Goal: Task Accomplishment & Management: Manage account settings

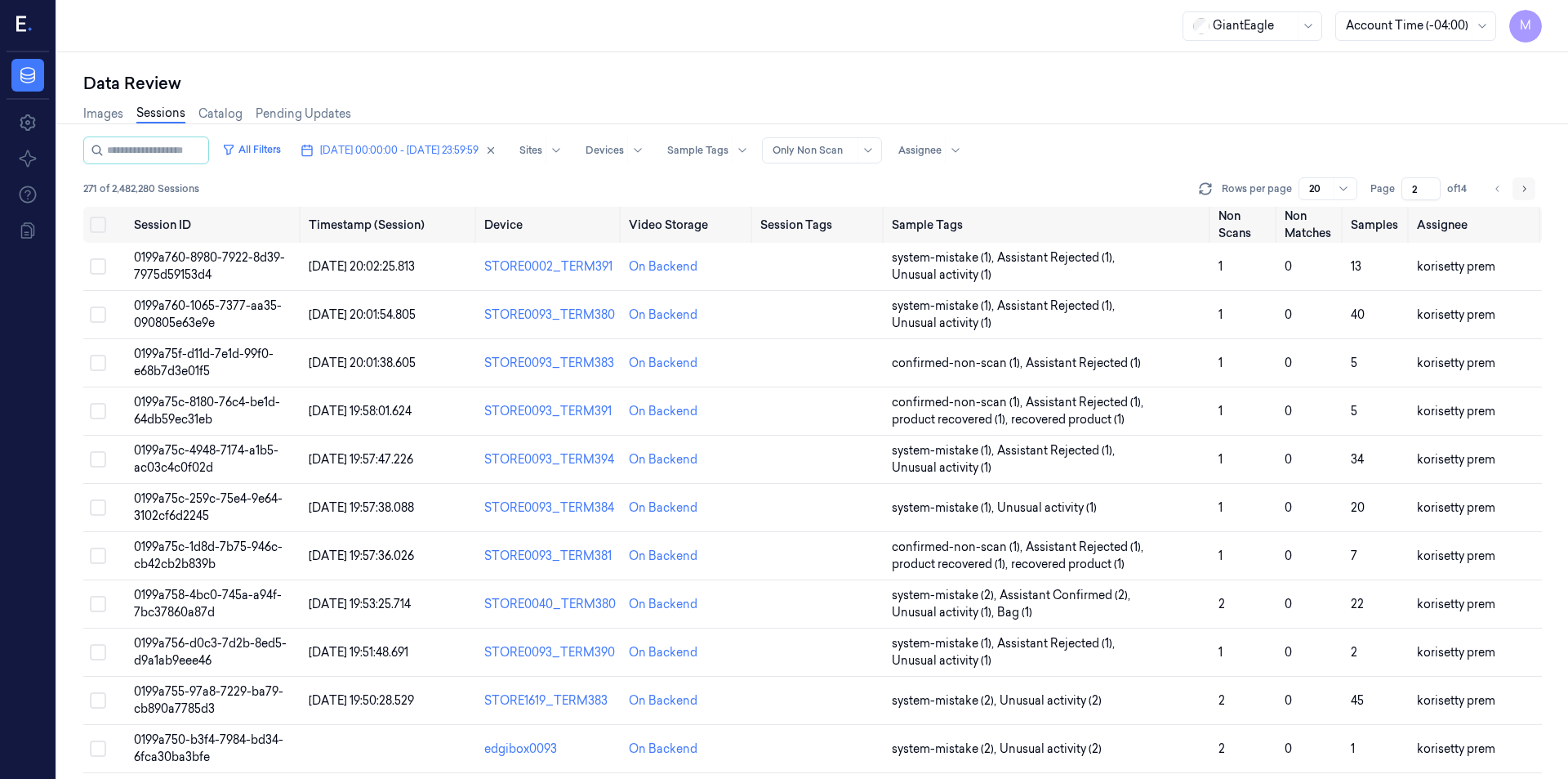
click at [1527, 190] on icon "Go to next page" at bounding box center [1523, 189] width 10 height 13
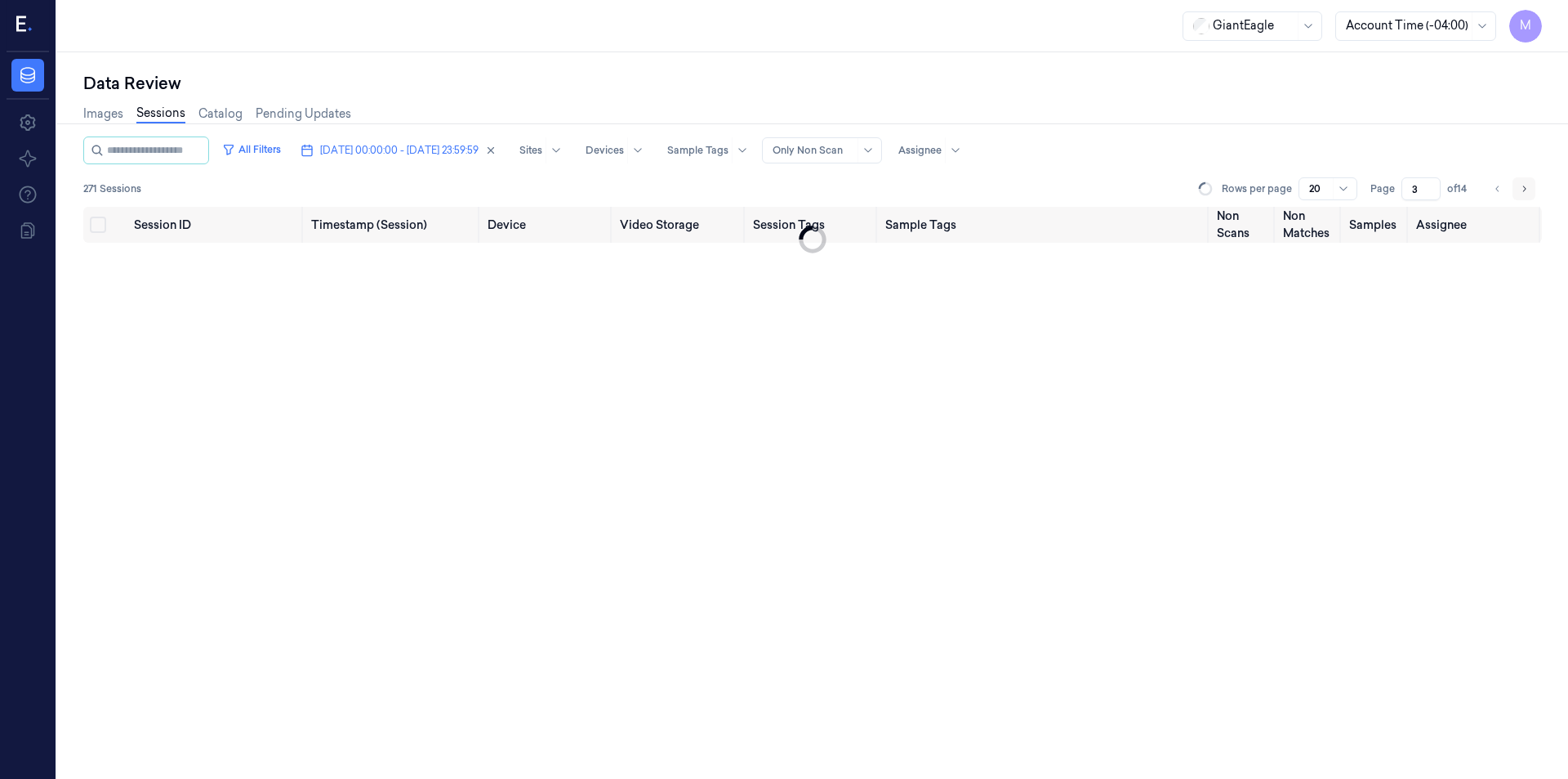
click at [1527, 190] on icon "Go to next page" at bounding box center [1523, 189] width 10 height 13
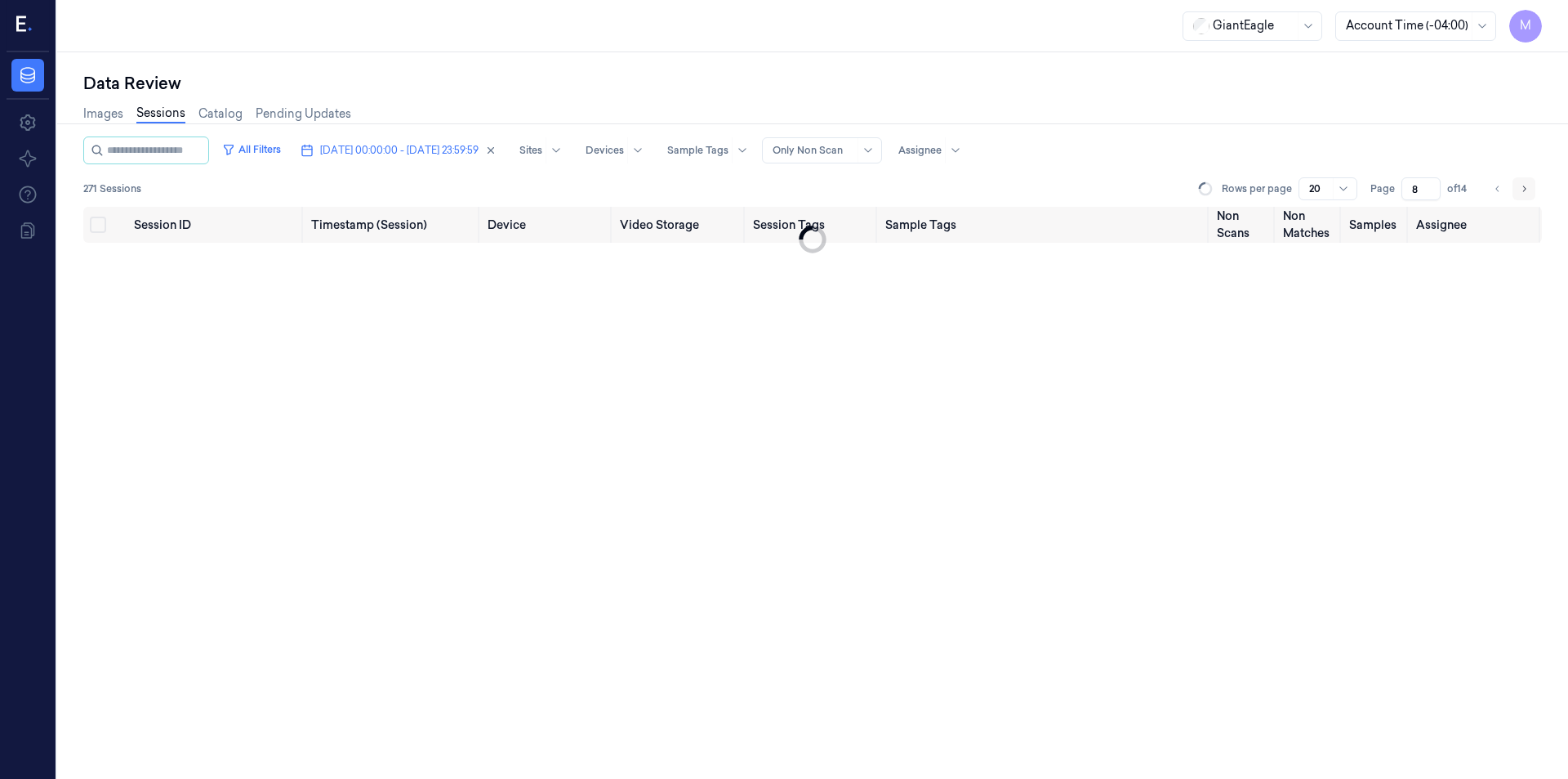
click at [1527, 190] on icon "Go to next page" at bounding box center [1523, 189] width 10 height 13
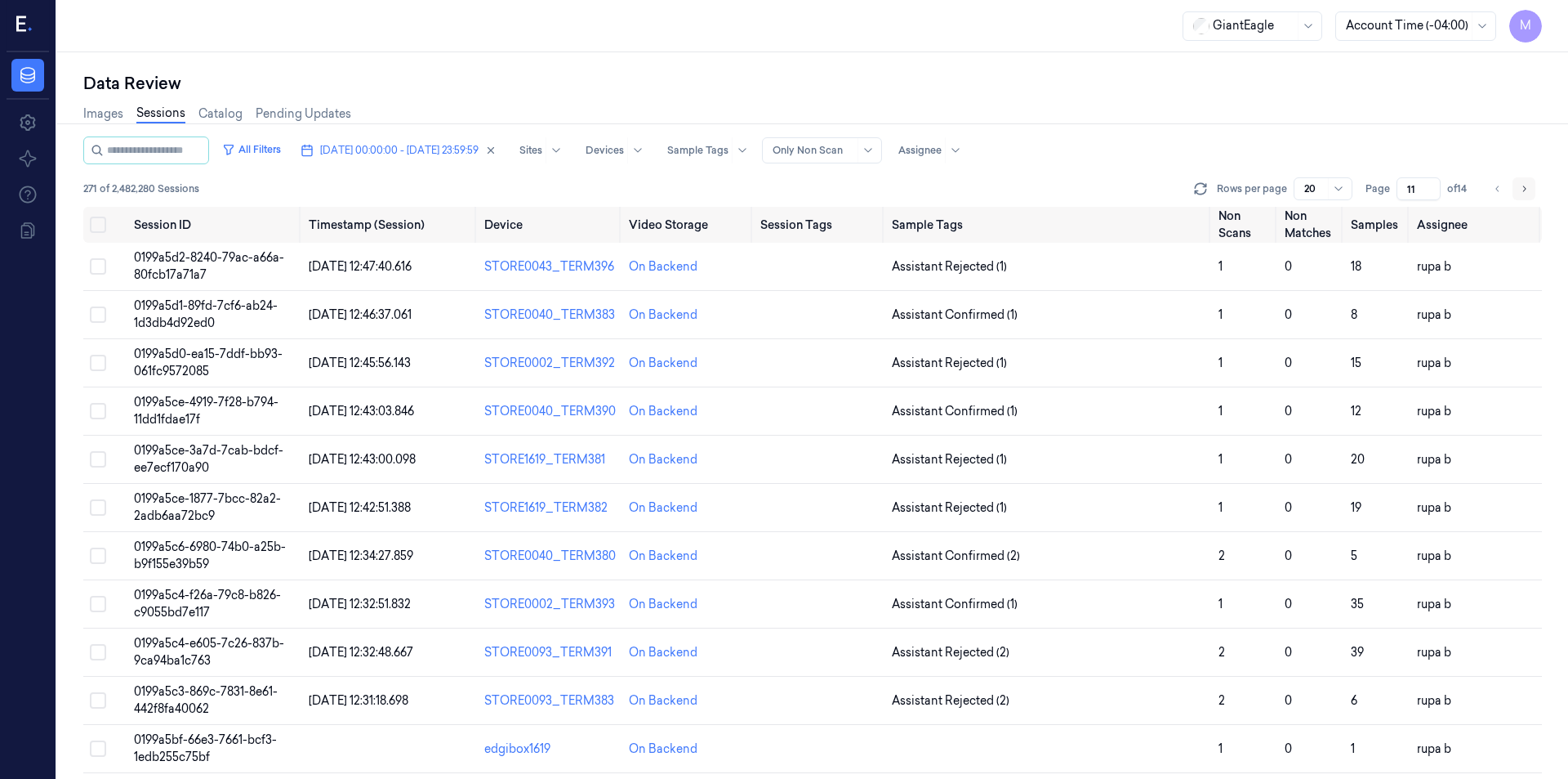
click at [1527, 190] on icon "Go to next page" at bounding box center [1523, 189] width 10 height 13
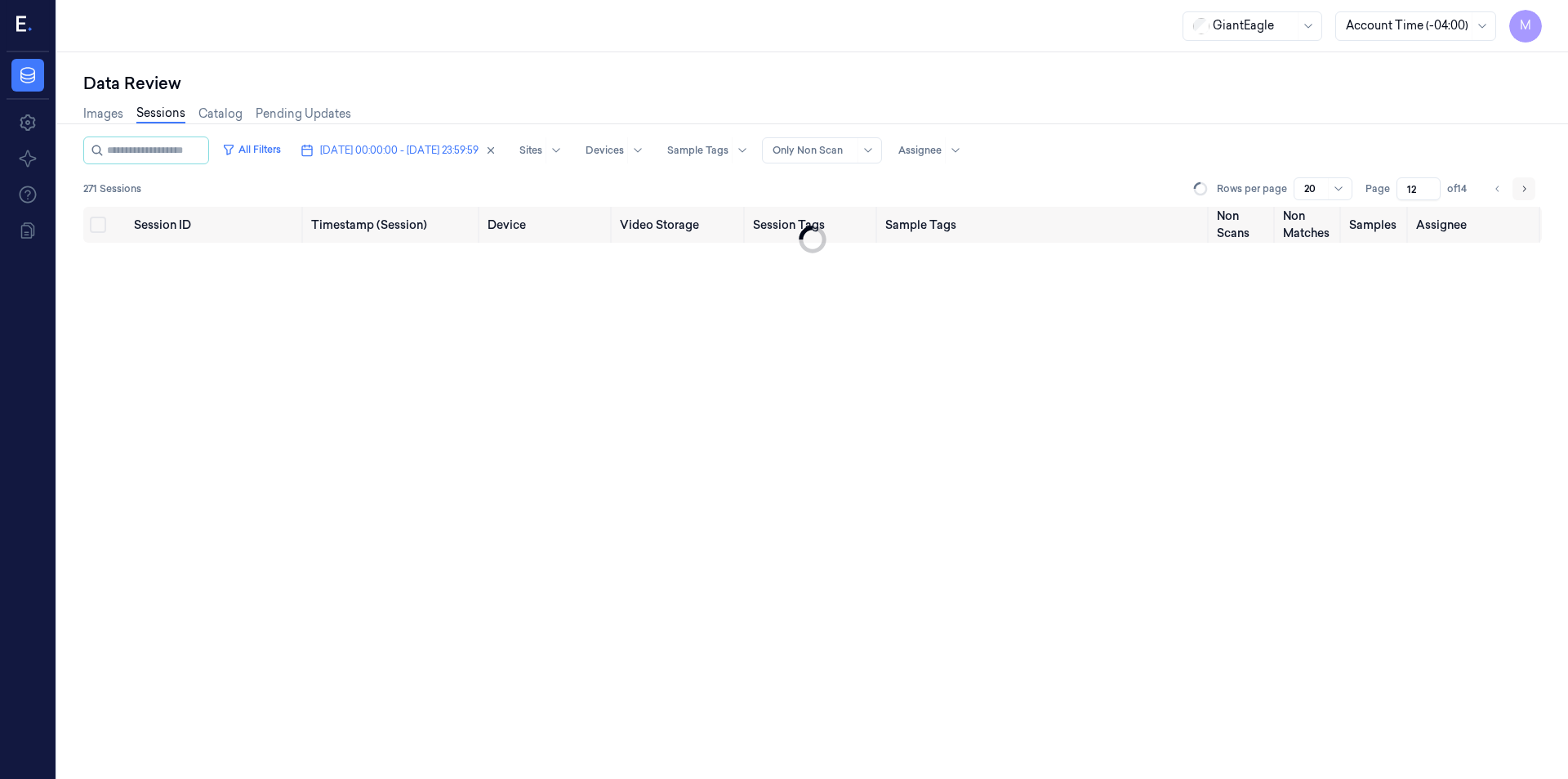
click at [1527, 190] on icon "Go to next page" at bounding box center [1523, 189] width 10 height 13
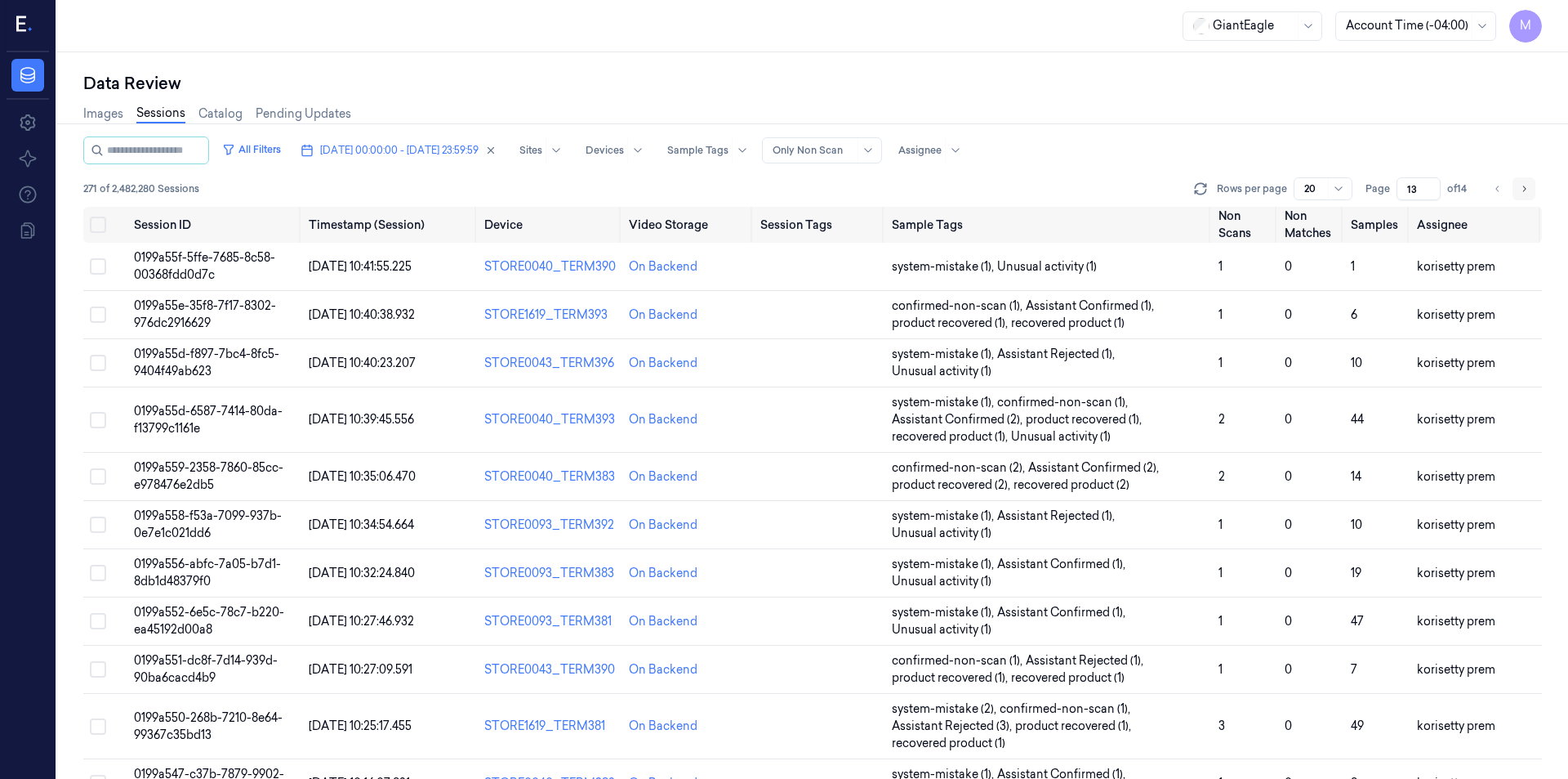
click at [1527, 190] on icon "Go to next page" at bounding box center [1523, 189] width 10 height 13
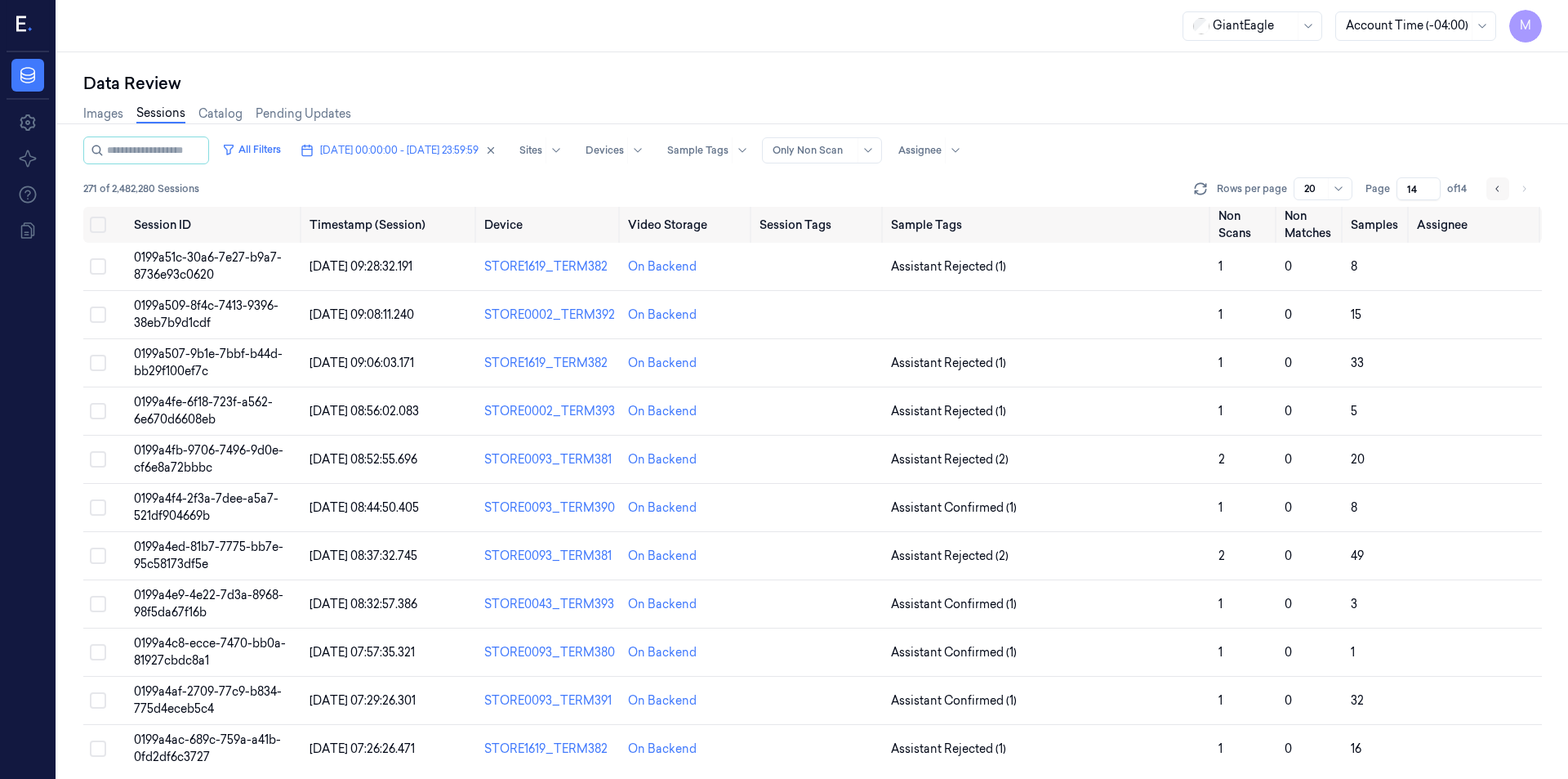
click at [1499, 195] on button "Go to previous page" at bounding box center [1497, 189] width 23 height 23
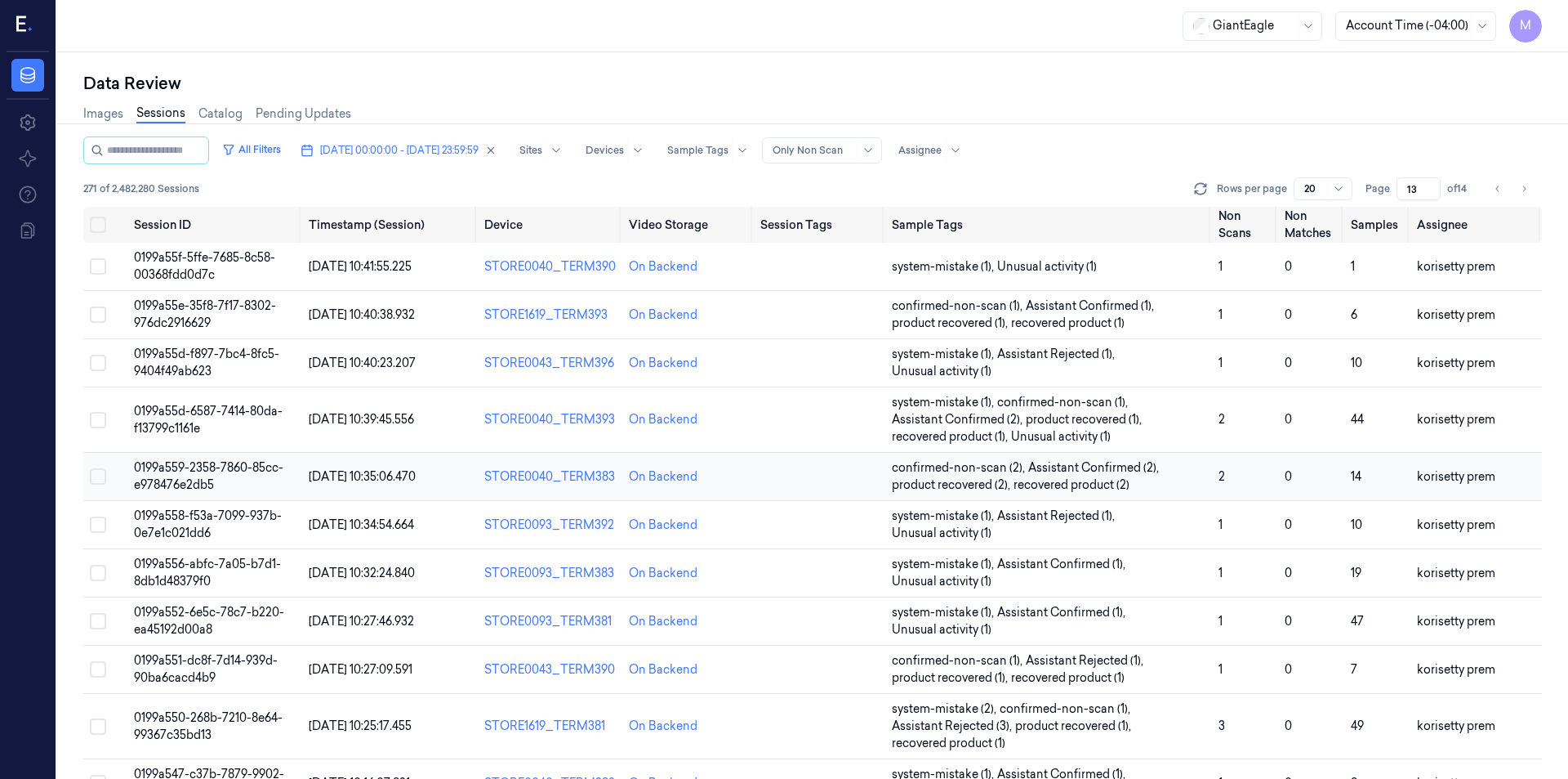
scroll to position [475, 0]
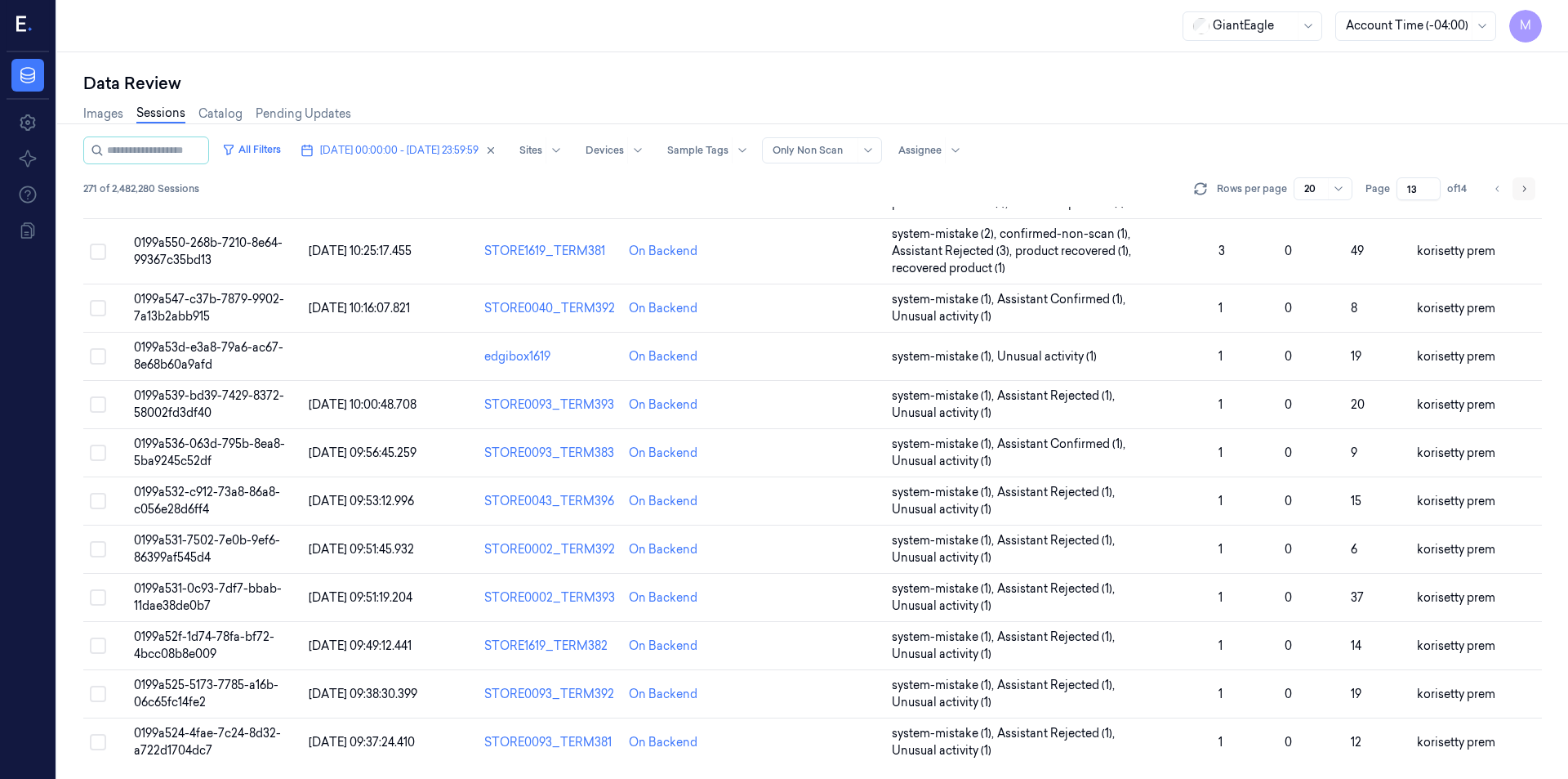
click at [1526, 187] on icon "Go to next page" at bounding box center [1523, 189] width 10 height 13
type input "14"
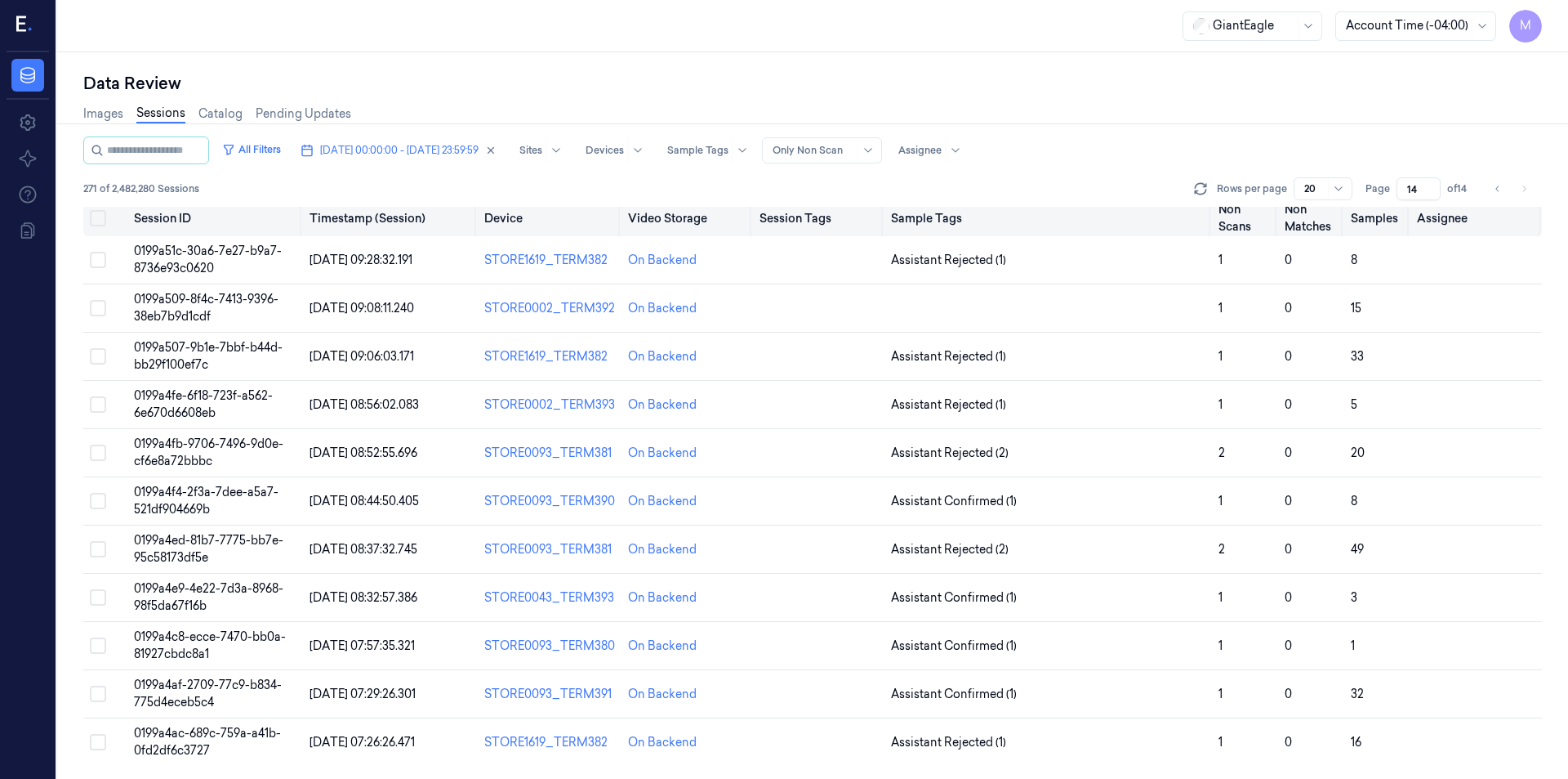
click at [97, 211] on button "Select all" at bounding box center [98, 218] width 16 height 16
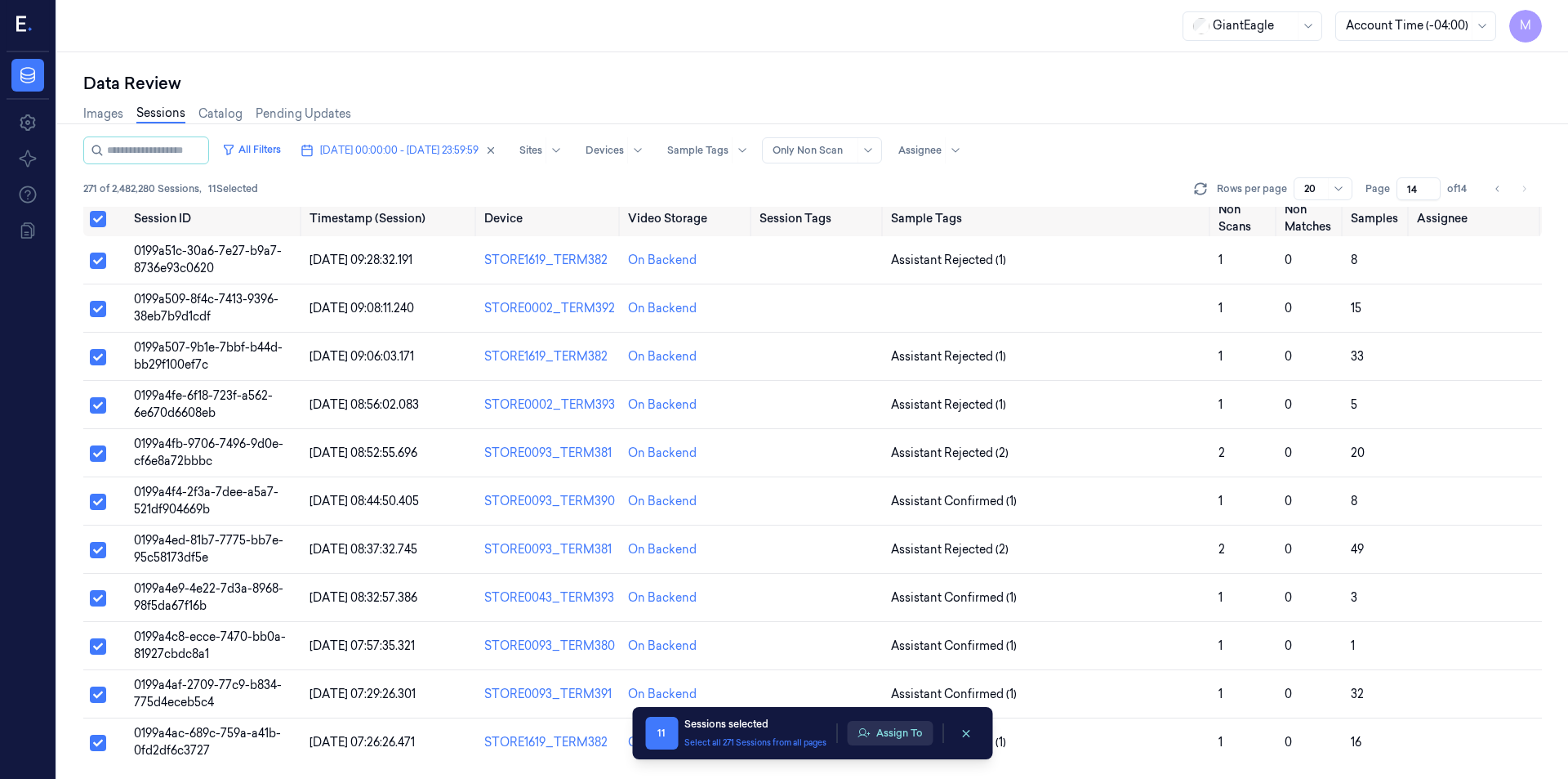
click at [911, 743] on button "Assign To" at bounding box center [890, 733] width 86 height 25
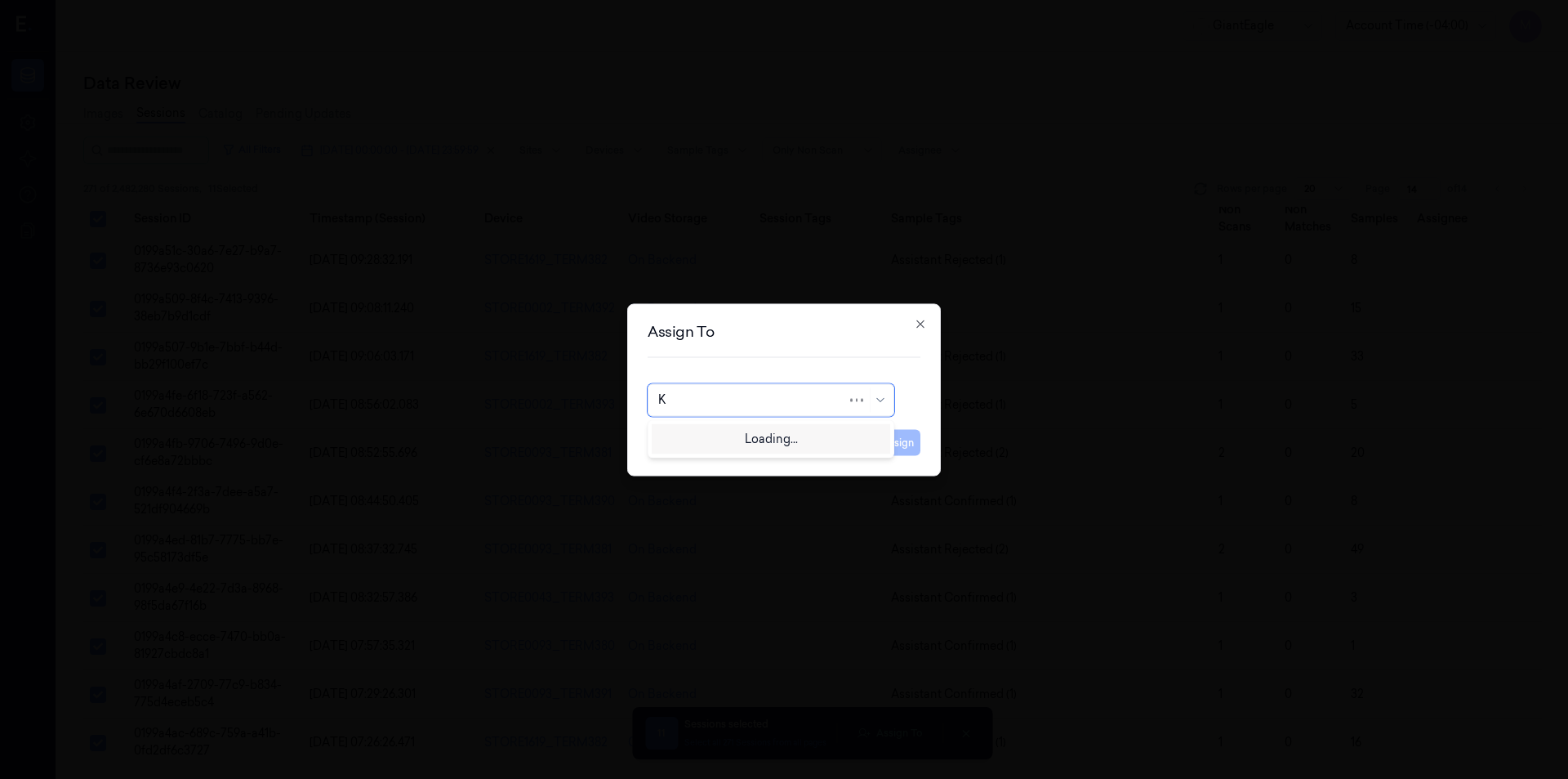
type input "KO"
click at [717, 439] on div "korisetty prem" at bounding box center [697, 436] width 78 height 17
click at [891, 442] on button "Assign" at bounding box center [897, 442] width 45 height 26
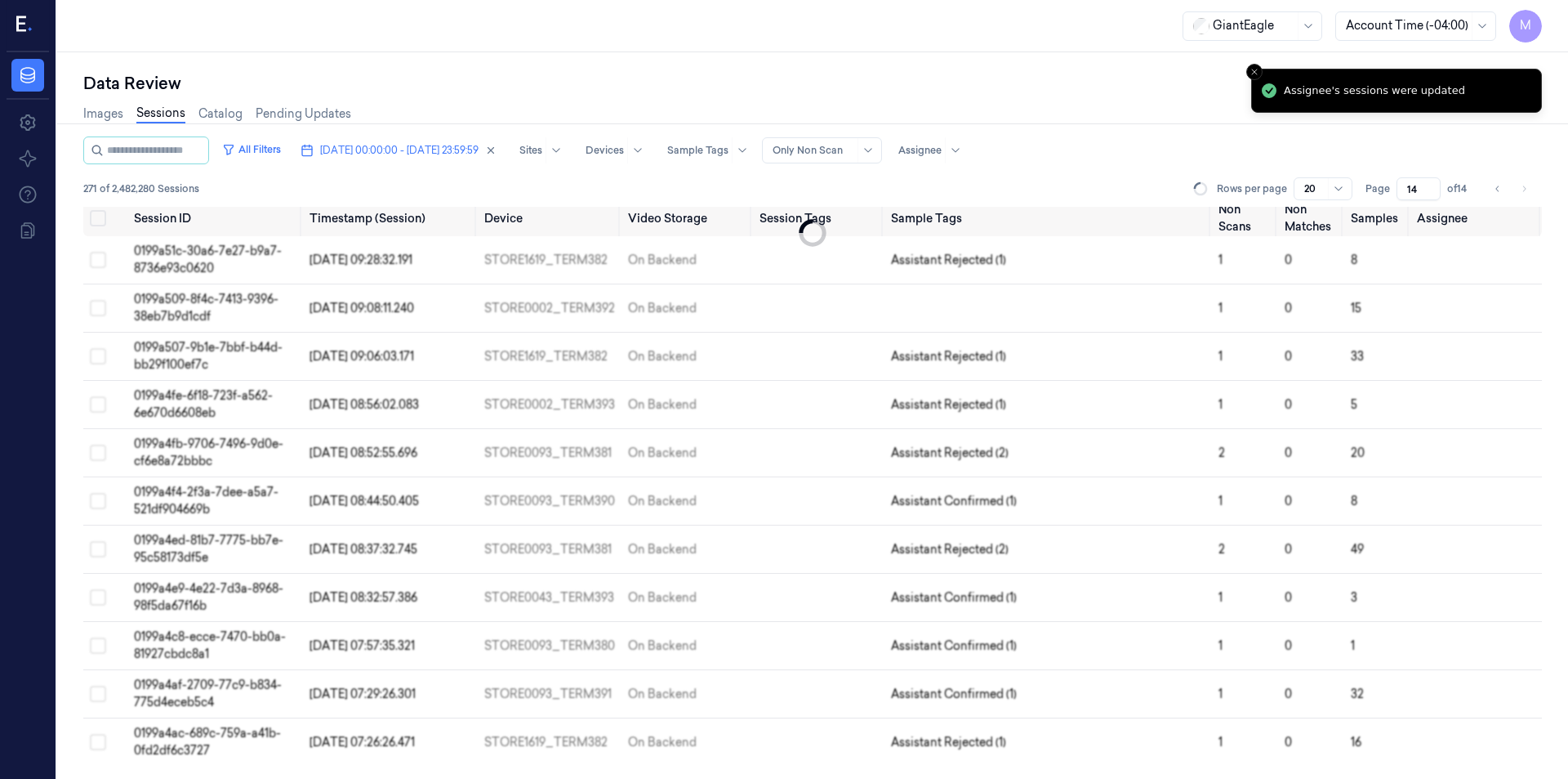
scroll to position [5, 0]
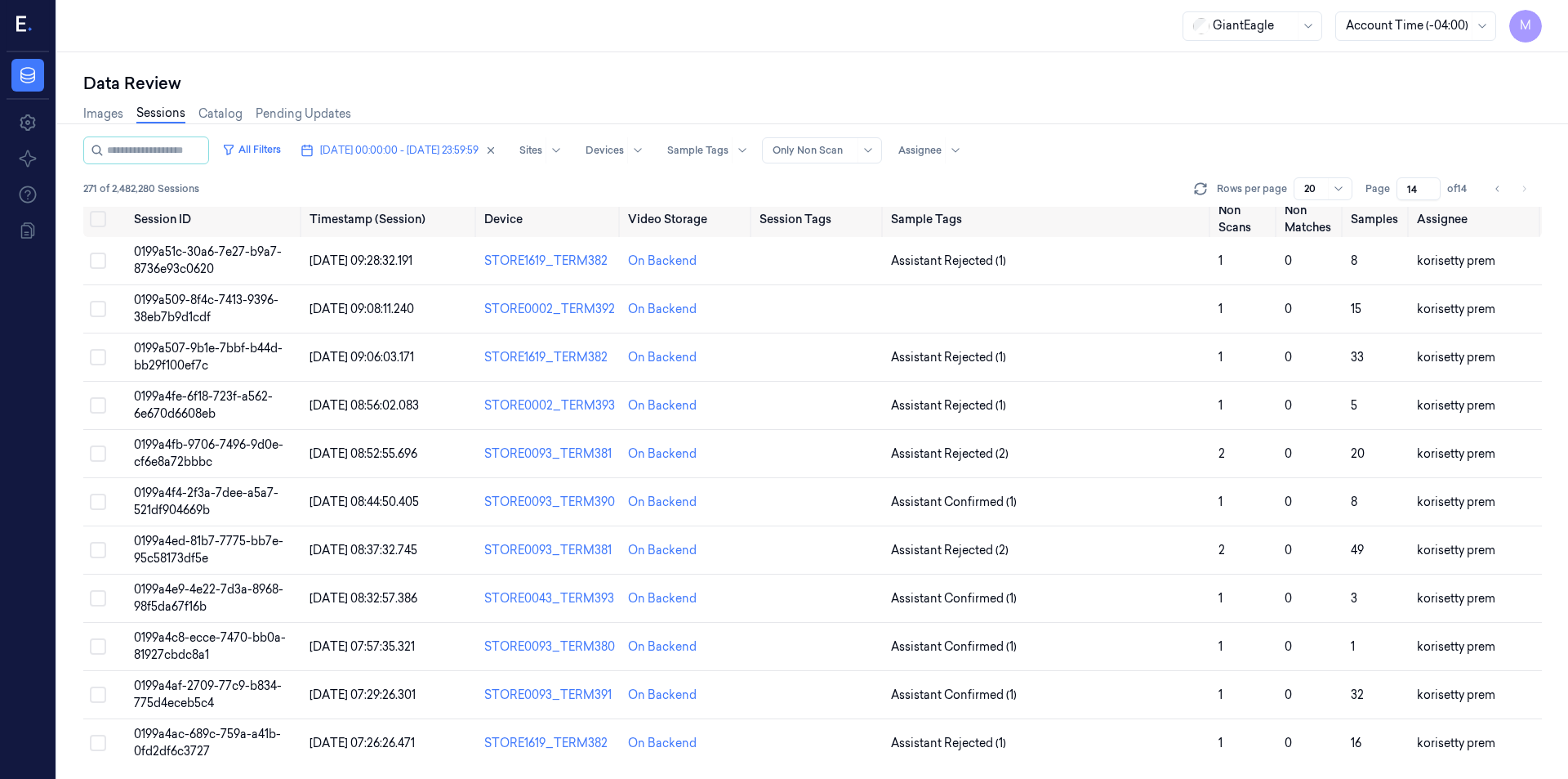
click at [875, 68] on div "Data Review Images Sessions Catalog Pending Updates All Filters 02/10/2025 00:0…" at bounding box center [812, 415] width 1511 height 726
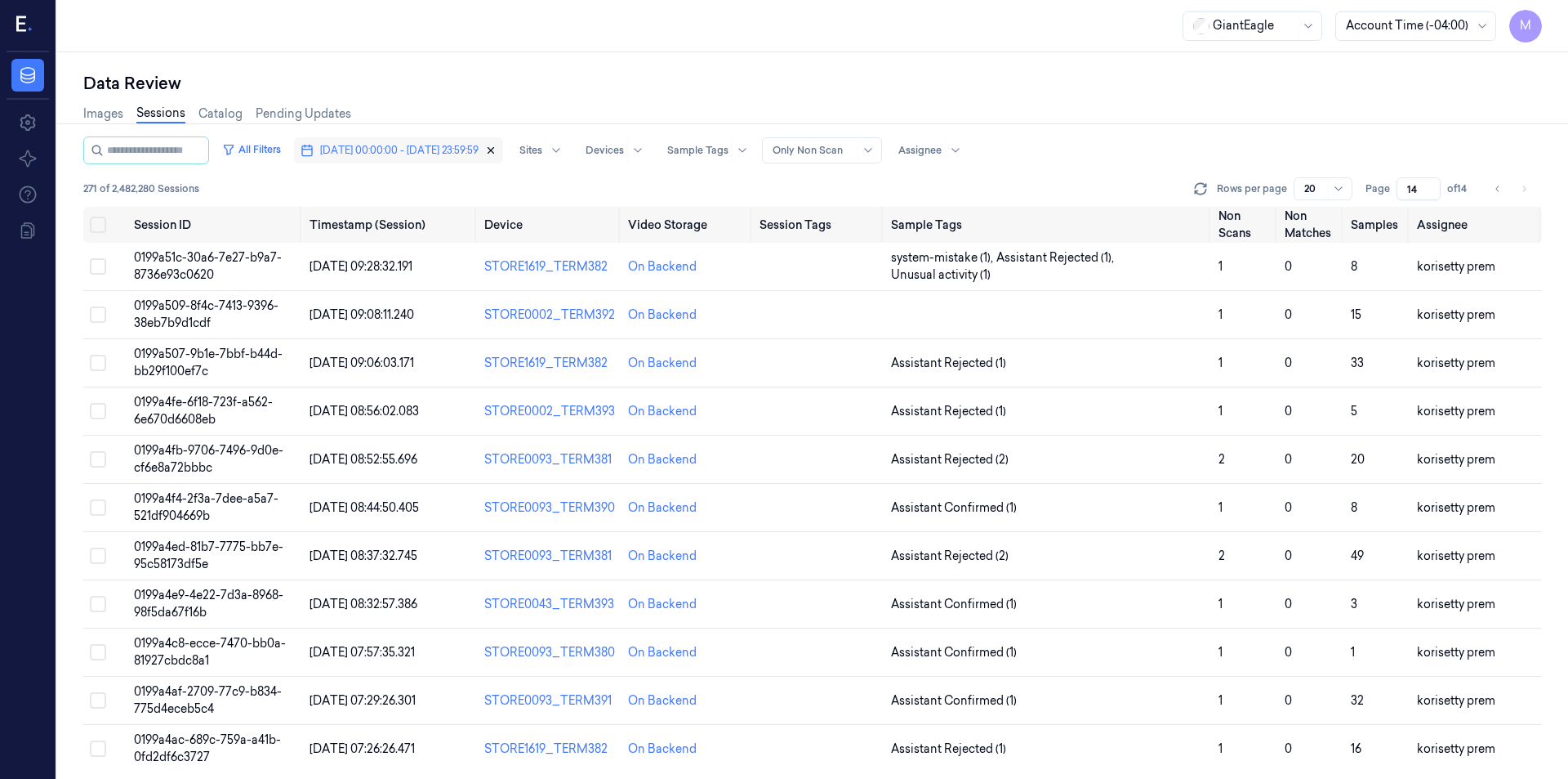
click at [494, 152] on icon "button" at bounding box center [491, 150] width 5 height 5
type input "1"
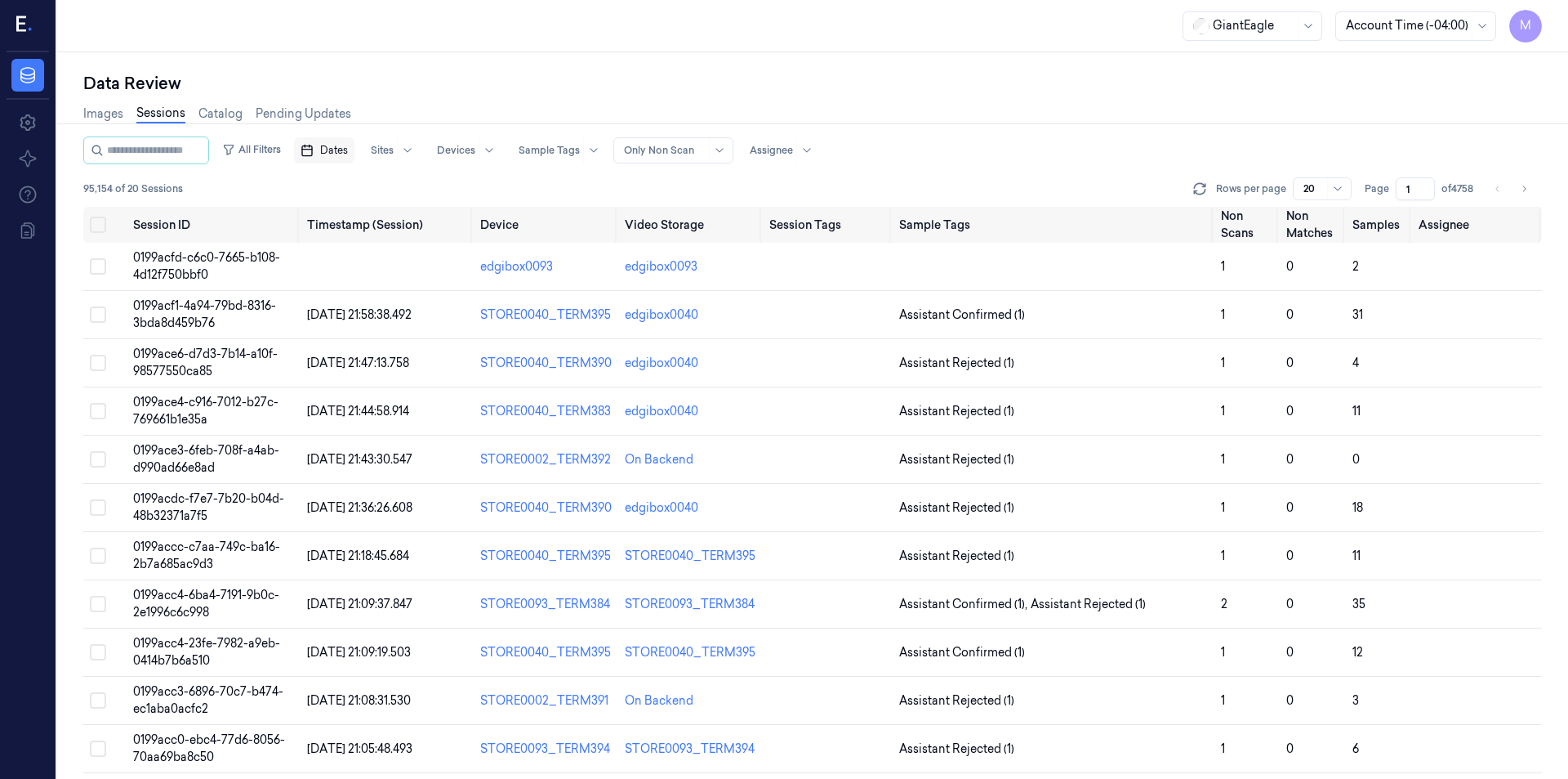
click at [348, 145] on span "Dates" at bounding box center [334, 150] width 27 height 15
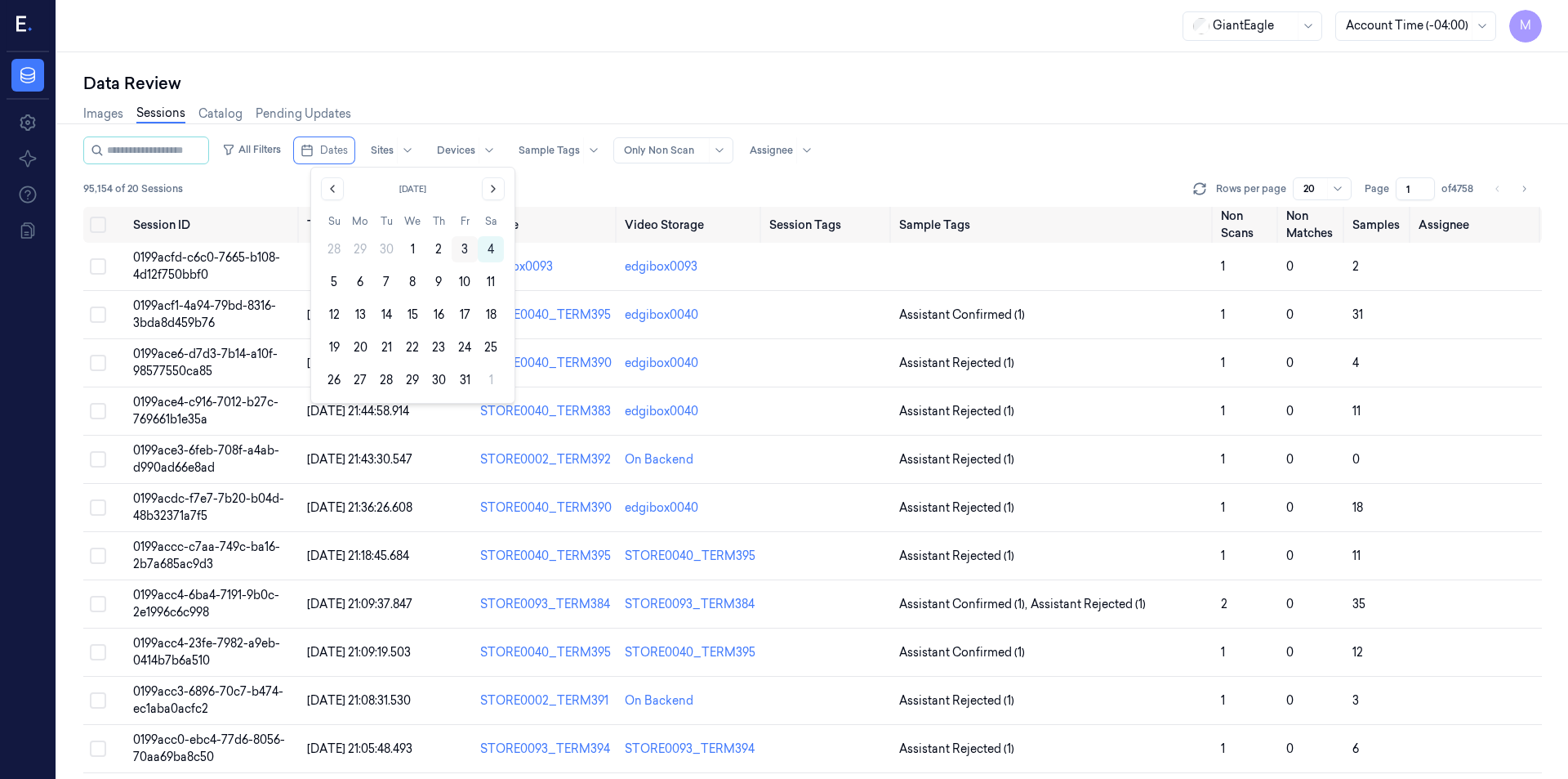
click at [464, 247] on button "3" at bounding box center [464, 249] width 26 height 26
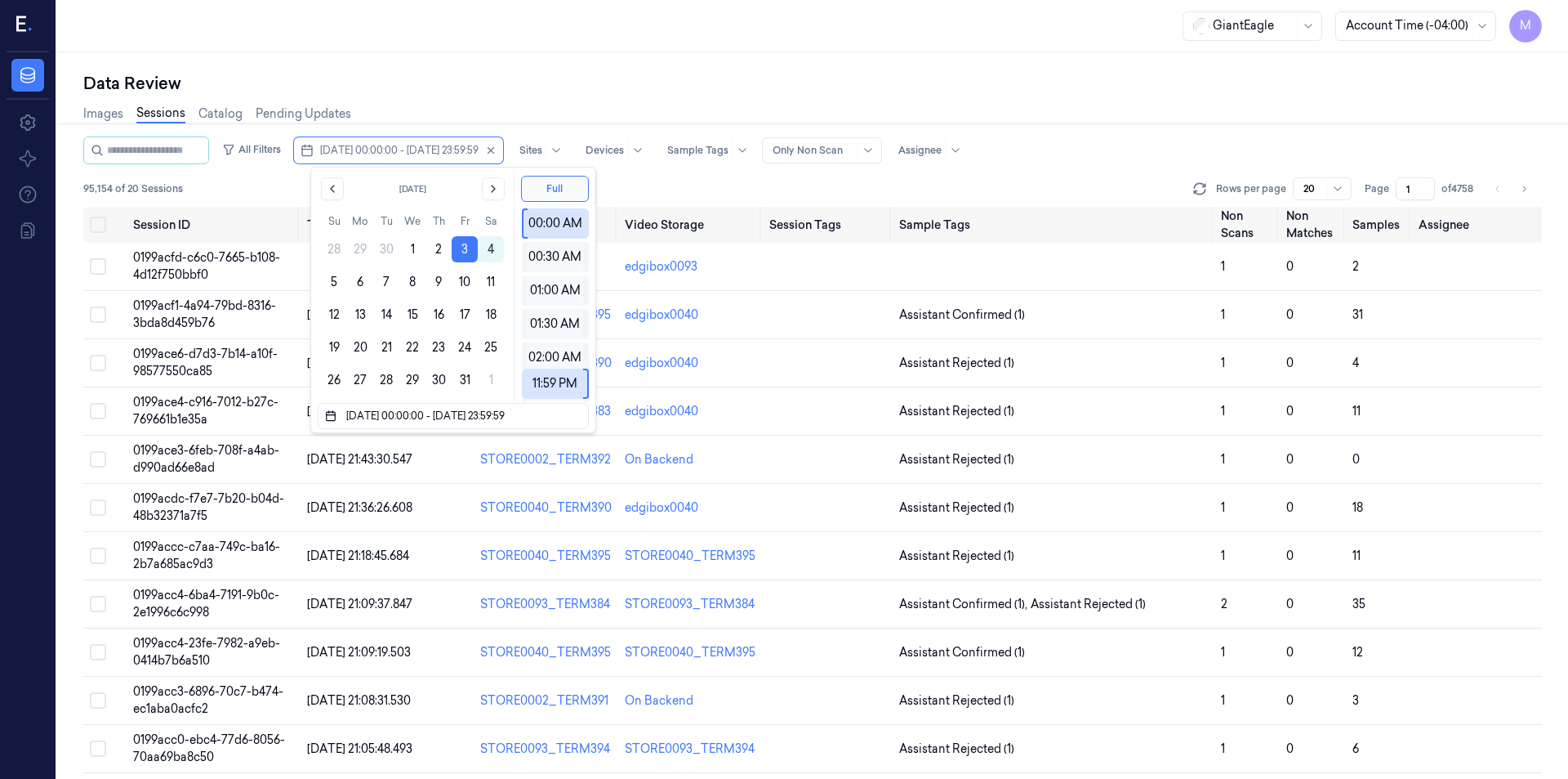
click at [522, 91] on div "Data Review" at bounding box center [812, 83] width 1459 height 23
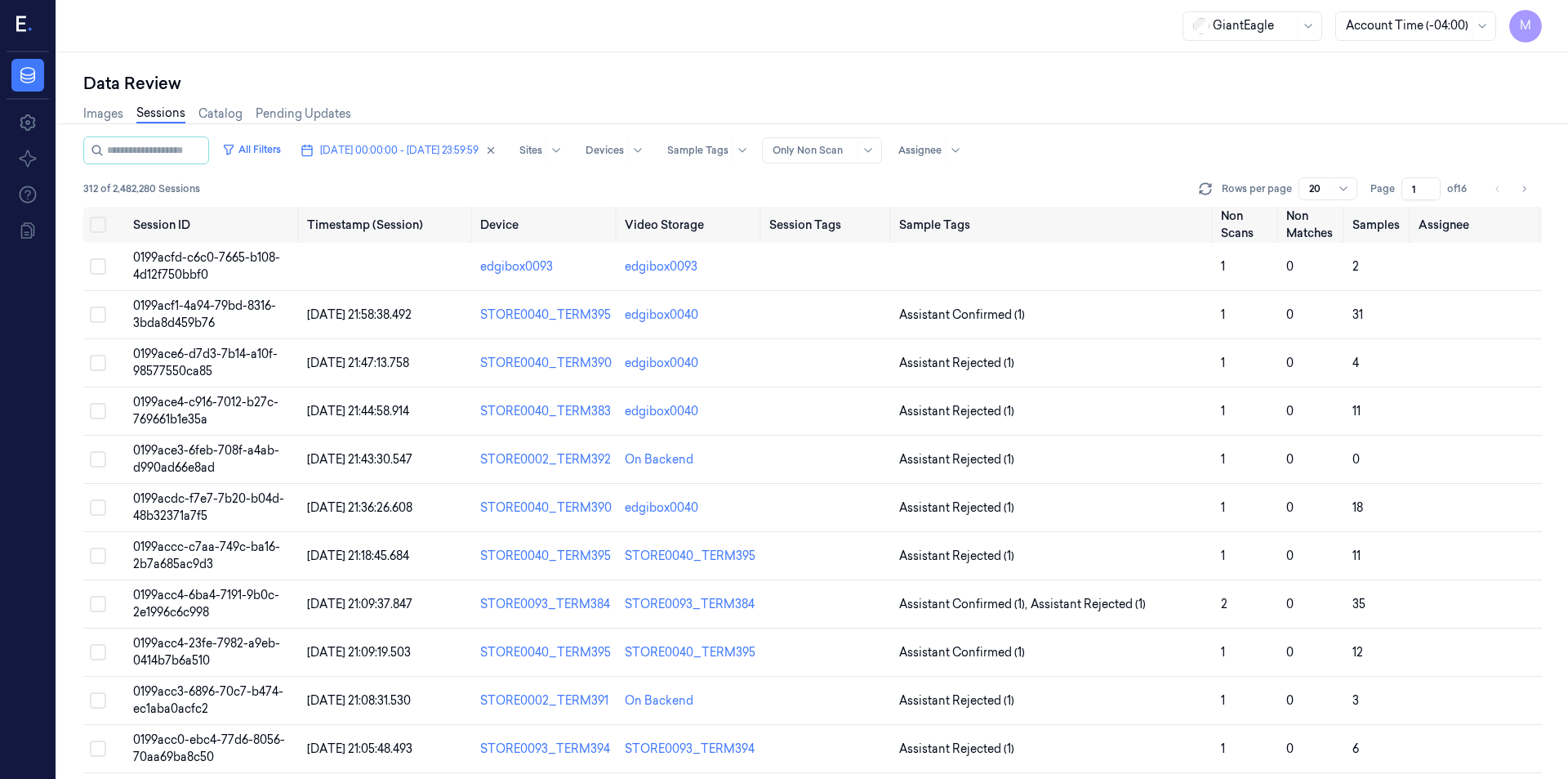
click at [1421, 190] on input "1" at bounding box center [1420, 189] width 39 height 23
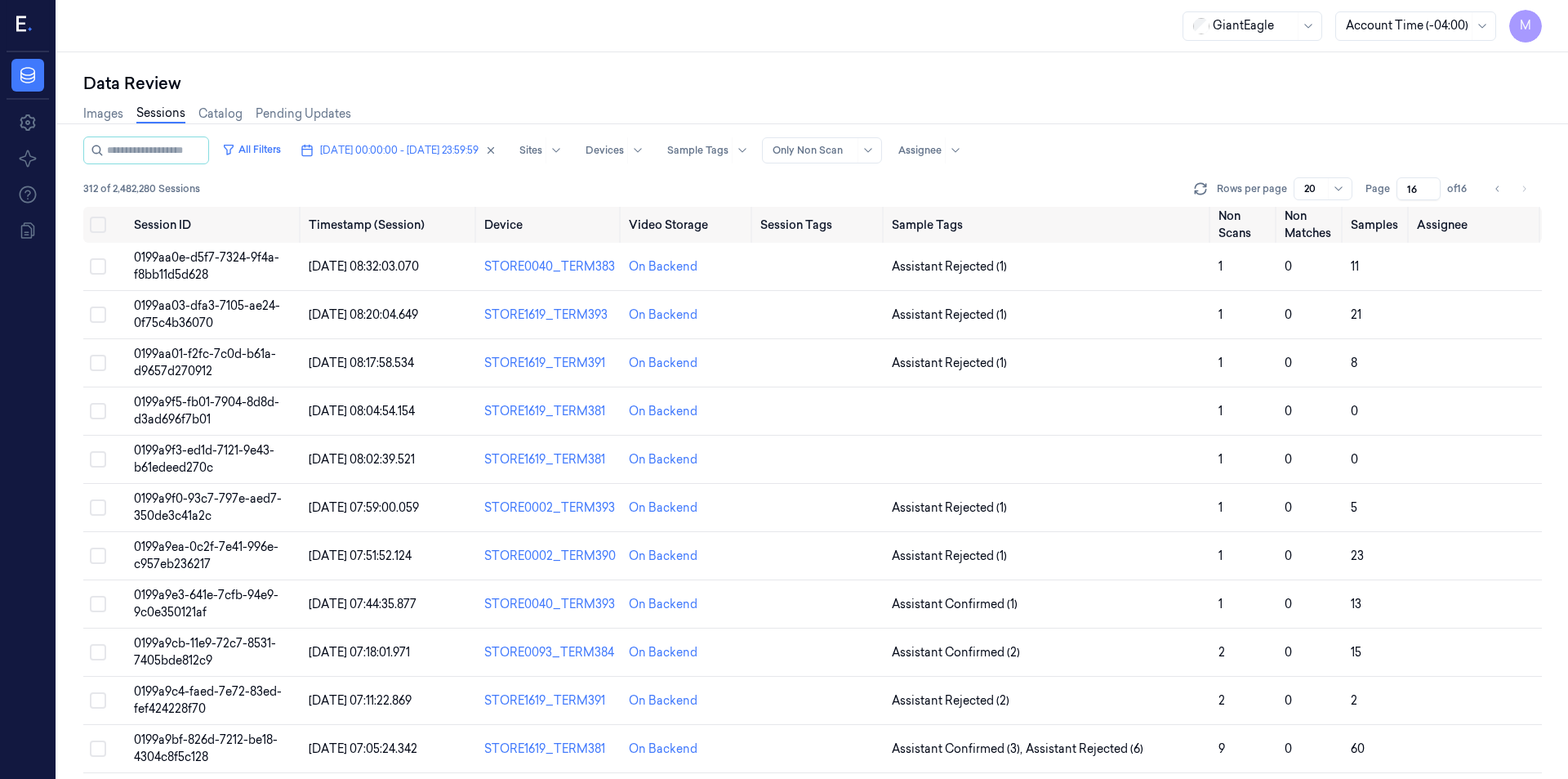
click at [1302, 97] on div "Images Sessions Catalog Pending Updates" at bounding box center [812, 116] width 1459 height 42
drag, startPoint x: 708, startPoint y: 272, endPoint x: 630, endPoint y: 274, distance: 78.0
click at [630, 274] on div "On Backend" at bounding box center [688, 266] width 118 height 17
copy div "On Backend"
click at [1500, 179] on button "Go to previous page" at bounding box center [1497, 189] width 23 height 23
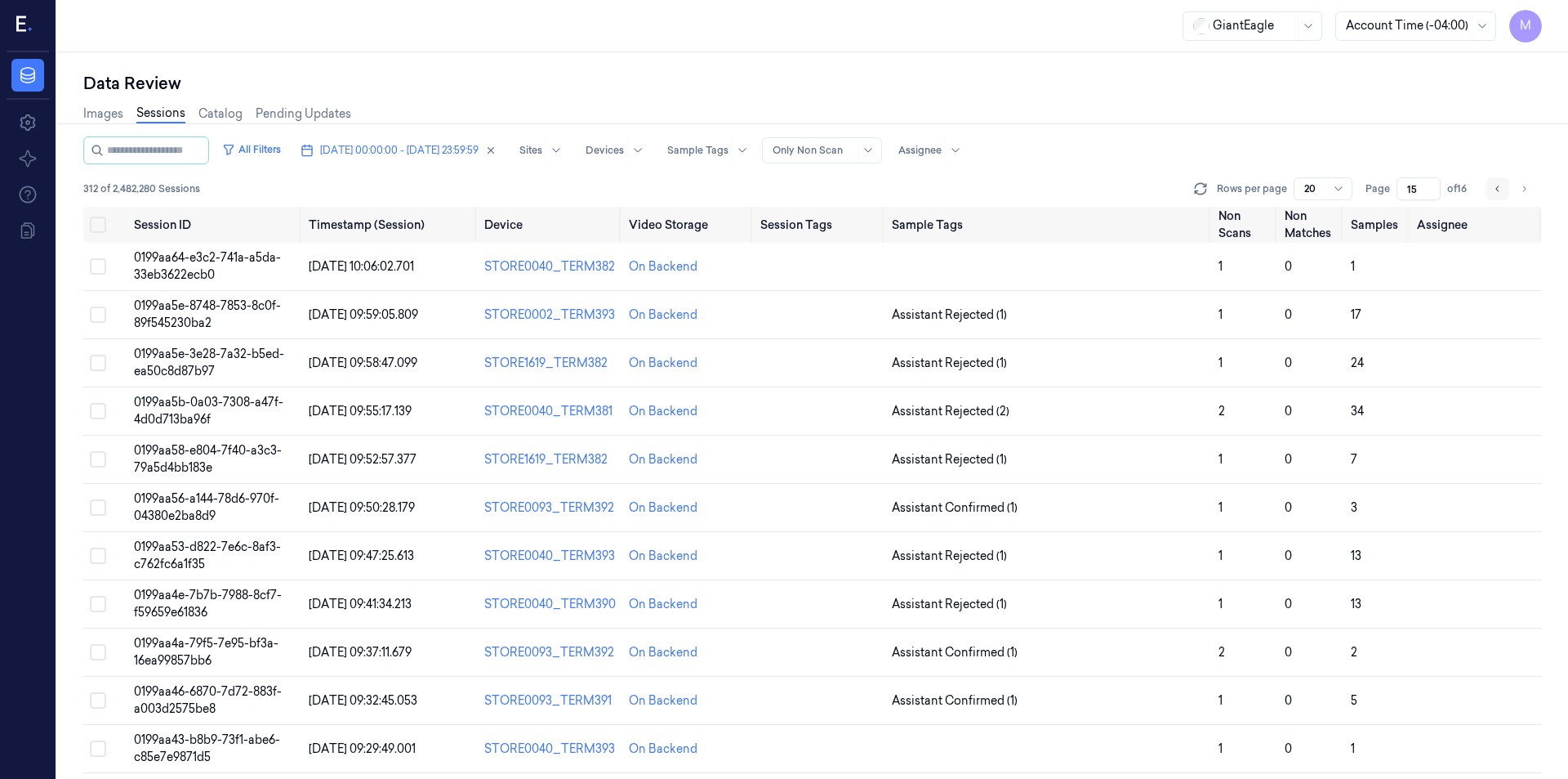
click at [1506, 187] on button "Go to previous page" at bounding box center [1497, 189] width 23 height 23
click at [1492, 194] on button "Go to previous page" at bounding box center [1497, 189] width 23 height 23
type input "13"
click at [1525, 189] on icon "Go to next page" at bounding box center [1525, 189] width 4 height 5
click at [1503, 189] on button "Go to previous page" at bounding box center [1497, 189] width 23 height 23
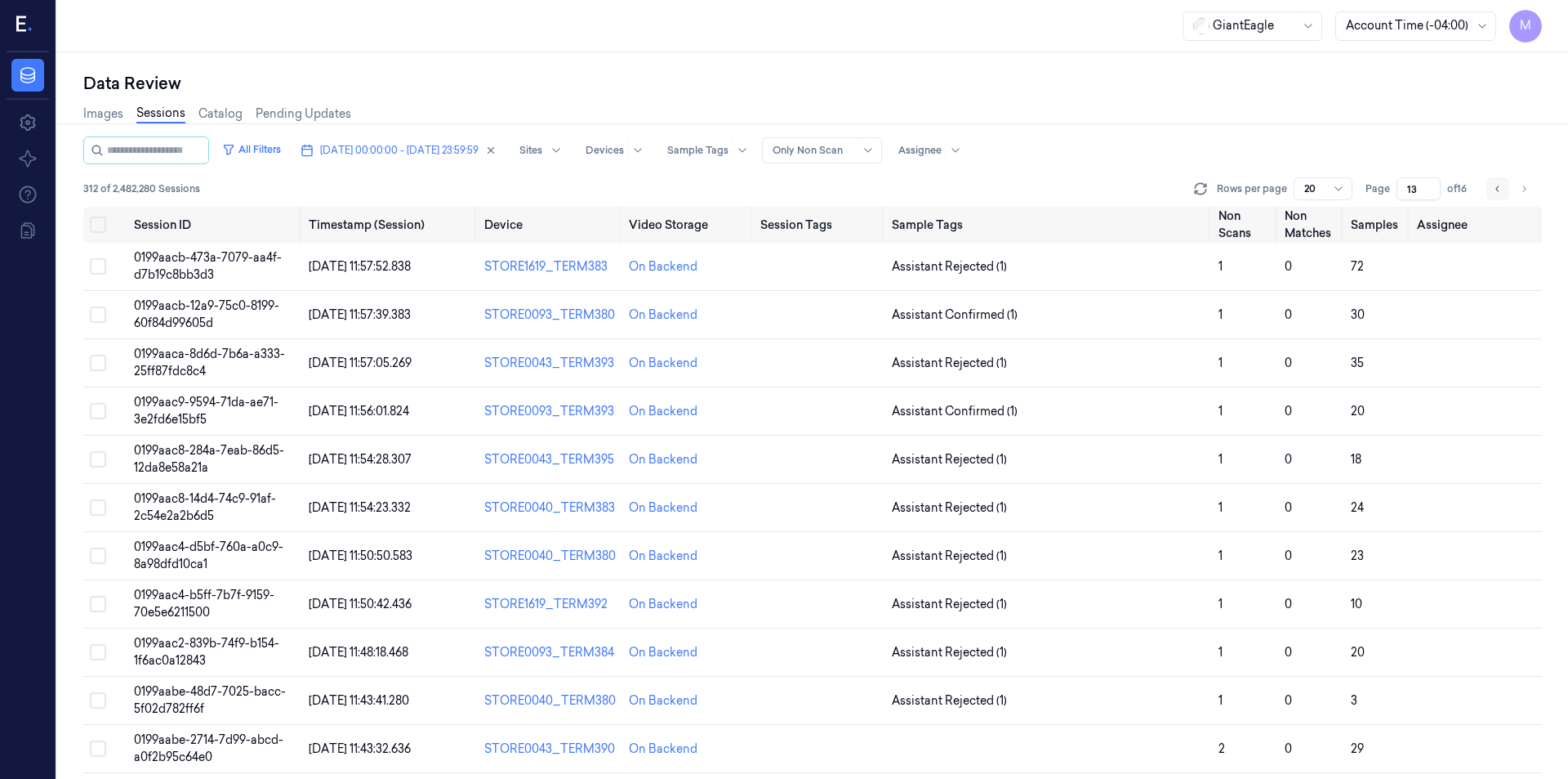
click at [1503, 189] on button "Go to previous page" at bounding box center [1497, 189] width 23 height 23
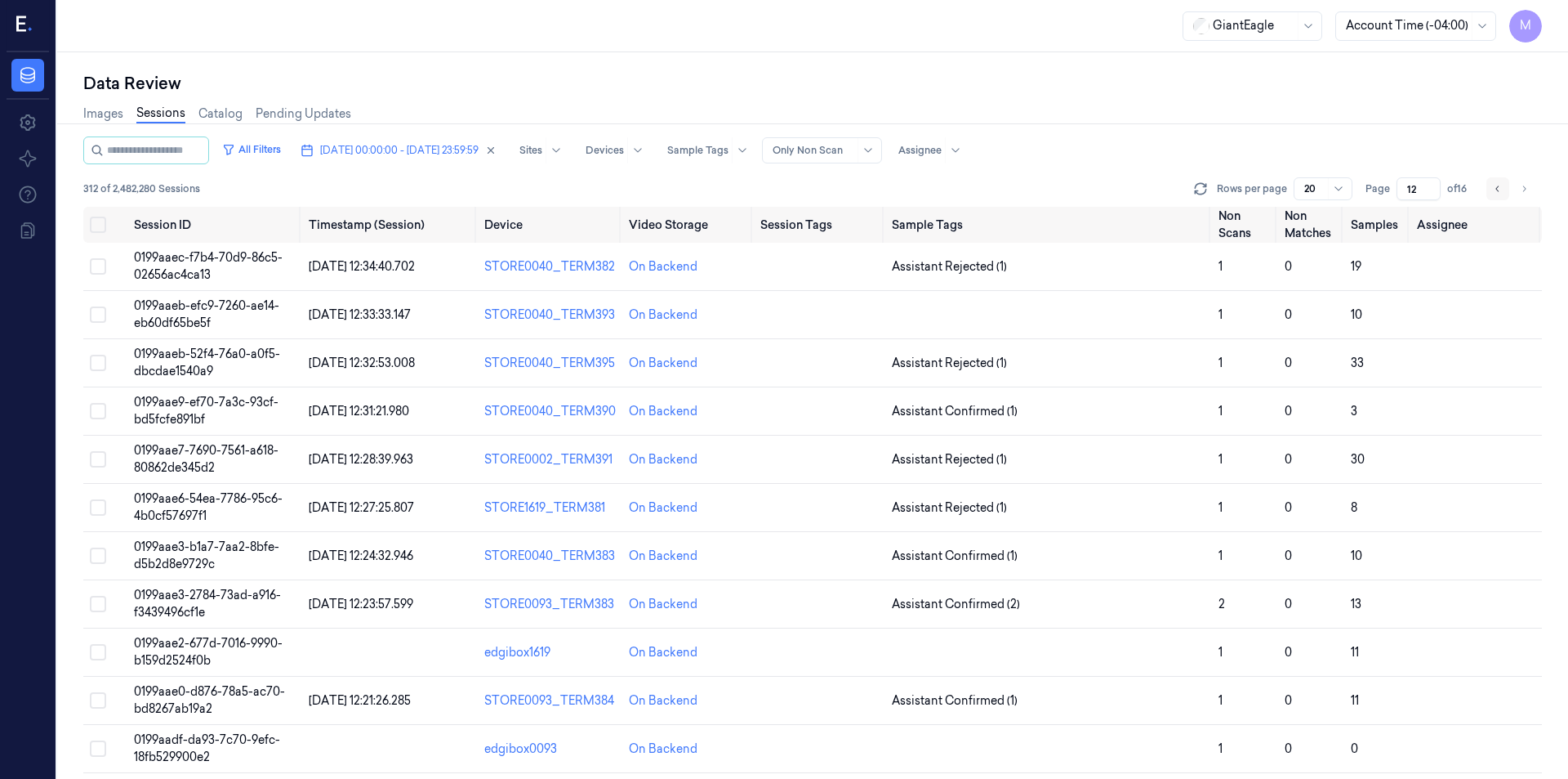
click at [1492, 191] on button "Go to previous page" at bounding box center [1497, 189] width 23 height 23
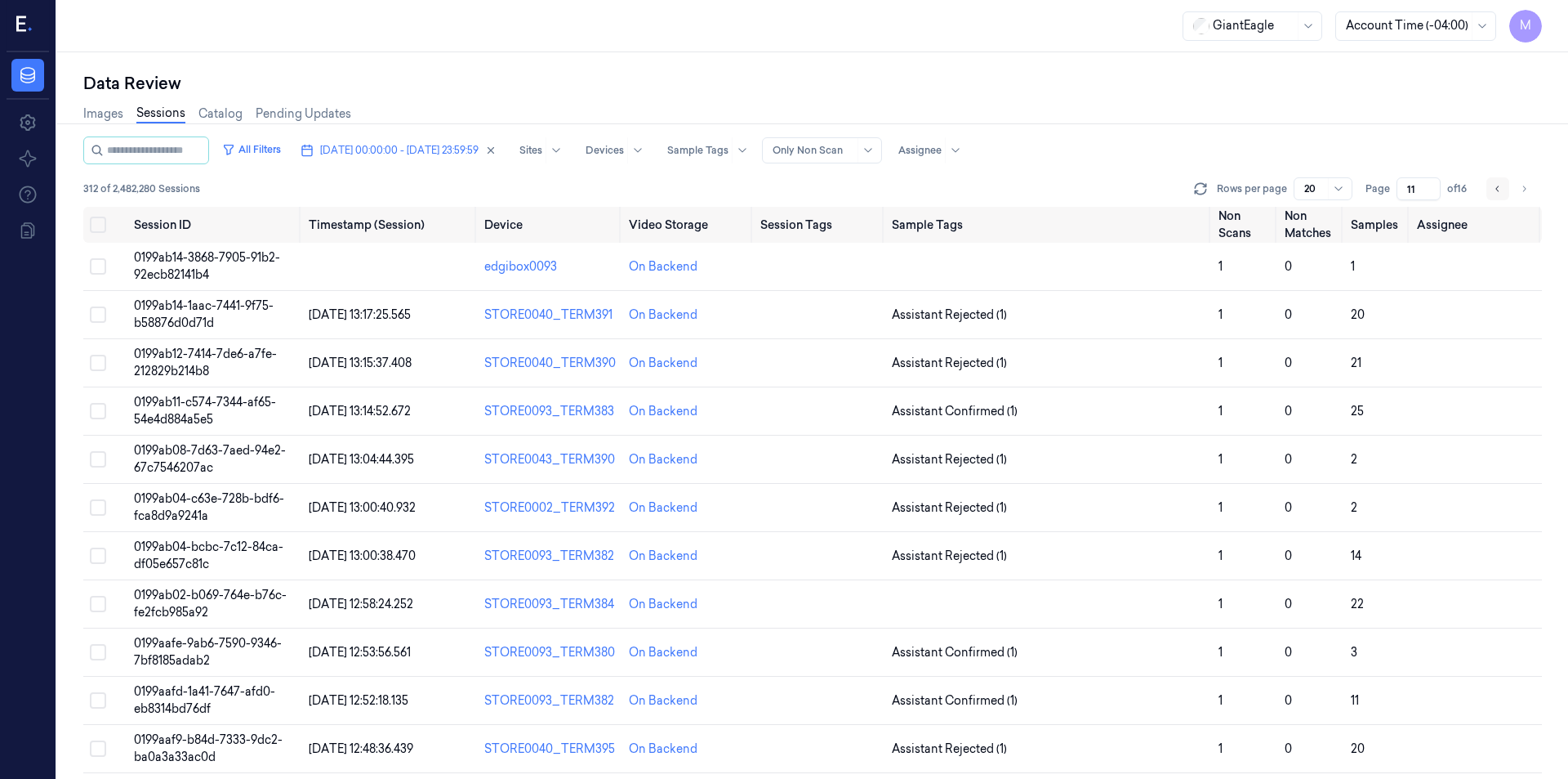
click at [1492, 192] on button "Go to previous page" at bounding box center [1497, 189] width 23 height 23
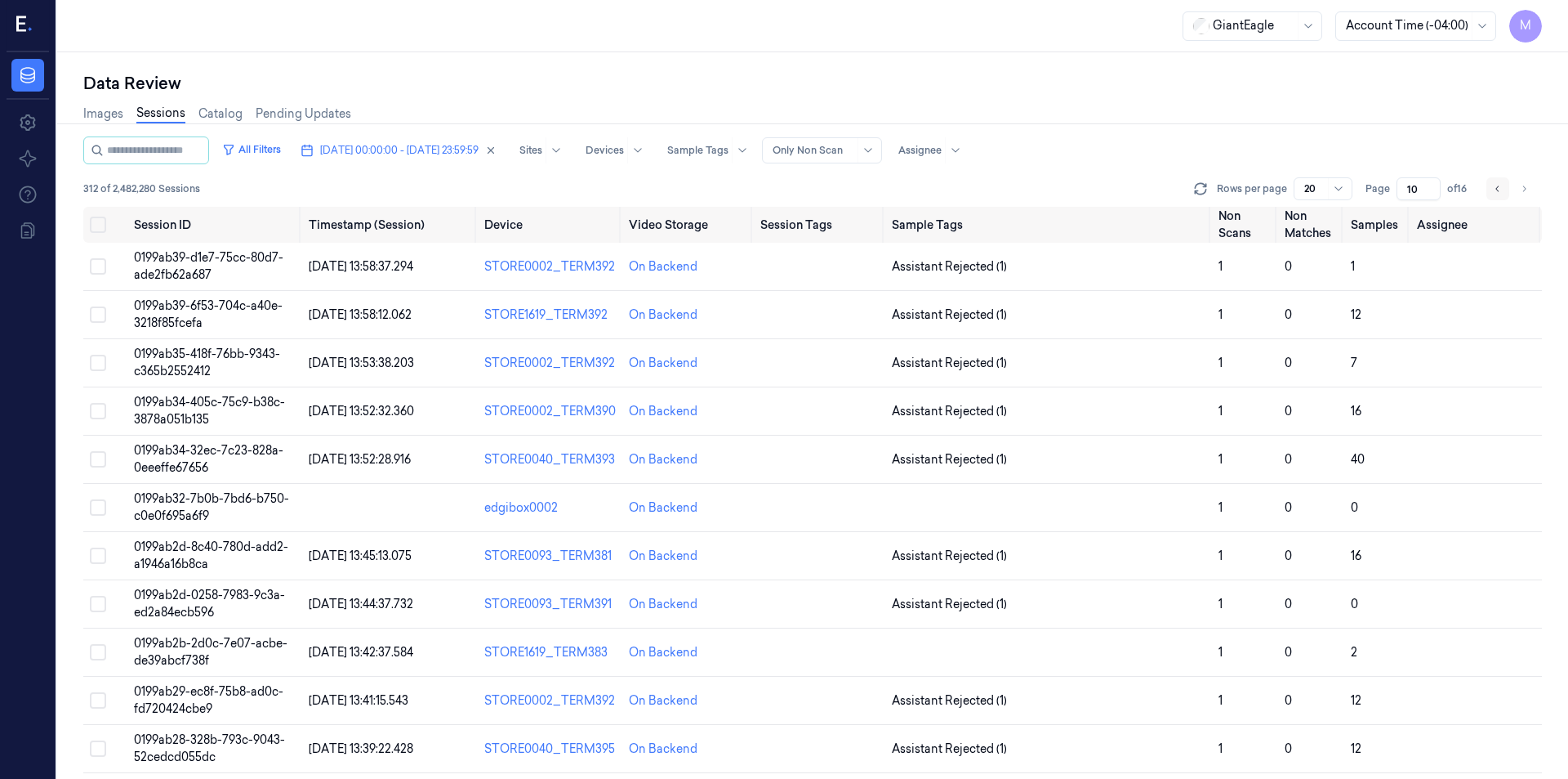
click at [1492, 192] on button "Go to previous page" at bounding box center [1497, 189] width 23 height 23
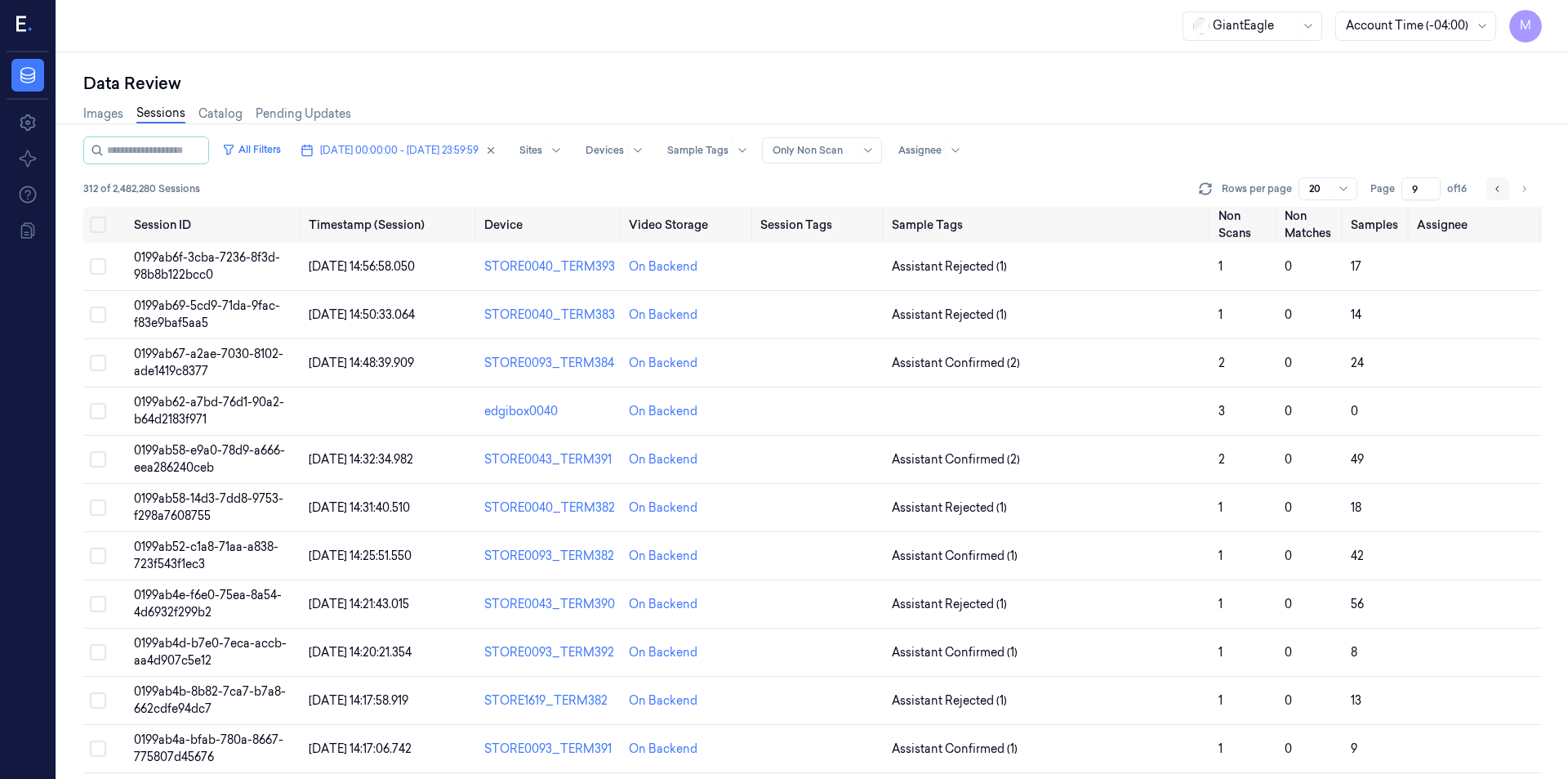
click at [1492, 192] on button "Go to previous page" at bounding box center [1497, 189] width 23 height 23
click at [1504, 194] on button "Go to previous page" at bounding box center [1497, 189] width 23 height 23
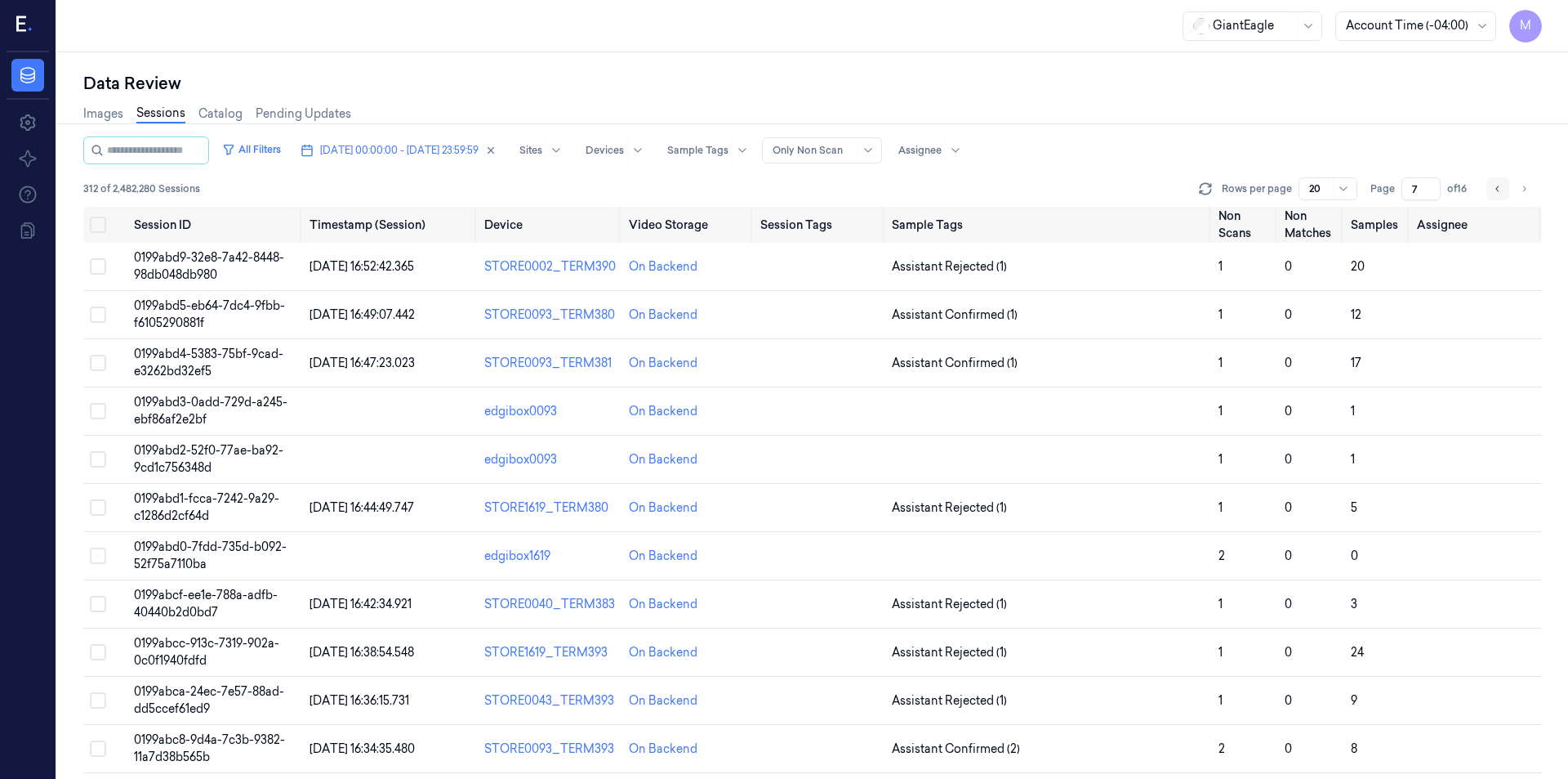
click at [1504, 194] on button "Go to previous page" at bounding box center [1497, 189] width 23 height 23
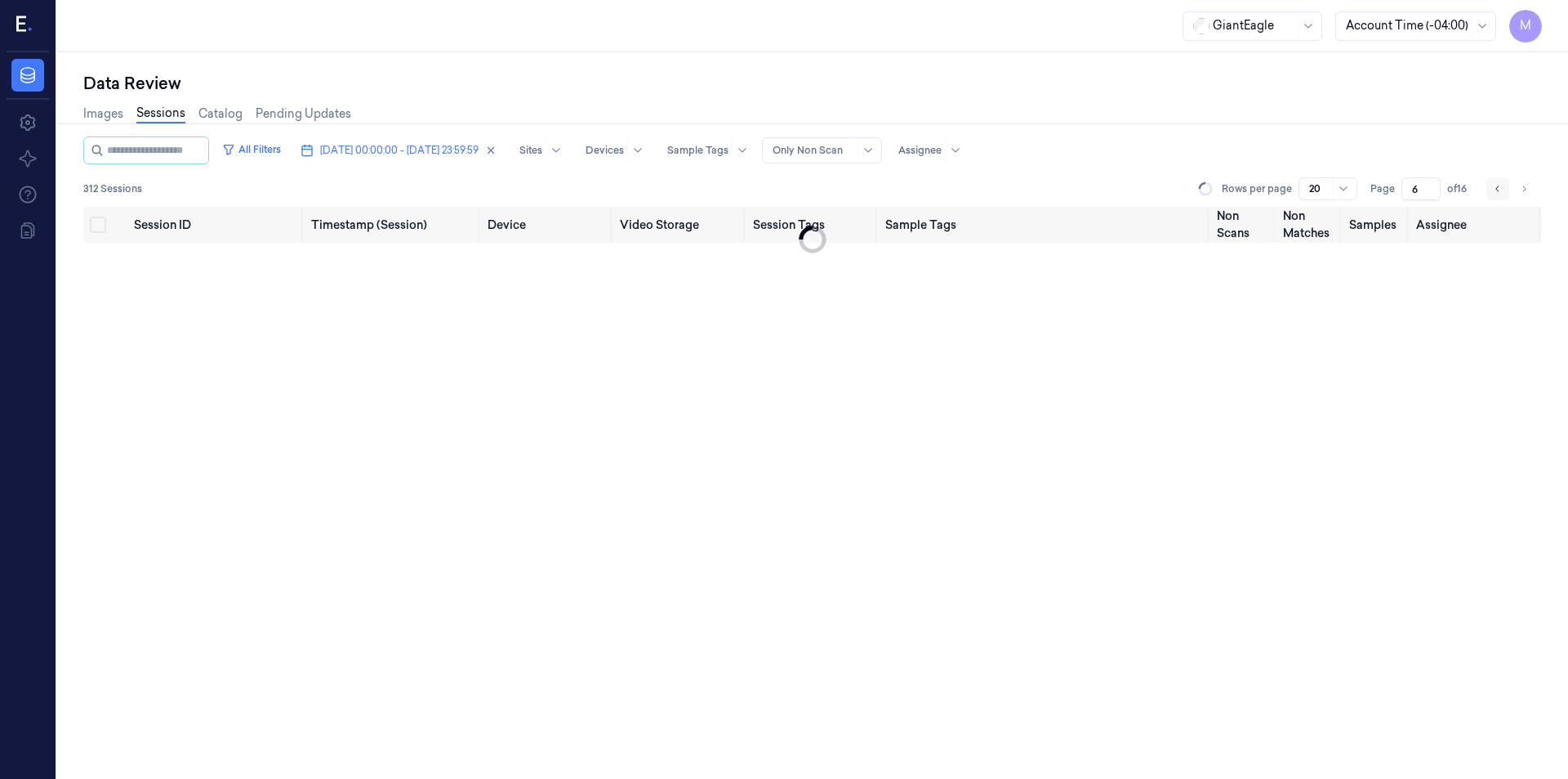
click at [1504, 194] on button "Go to previous page" at bounding box center [1497, 189] width 23 height 23
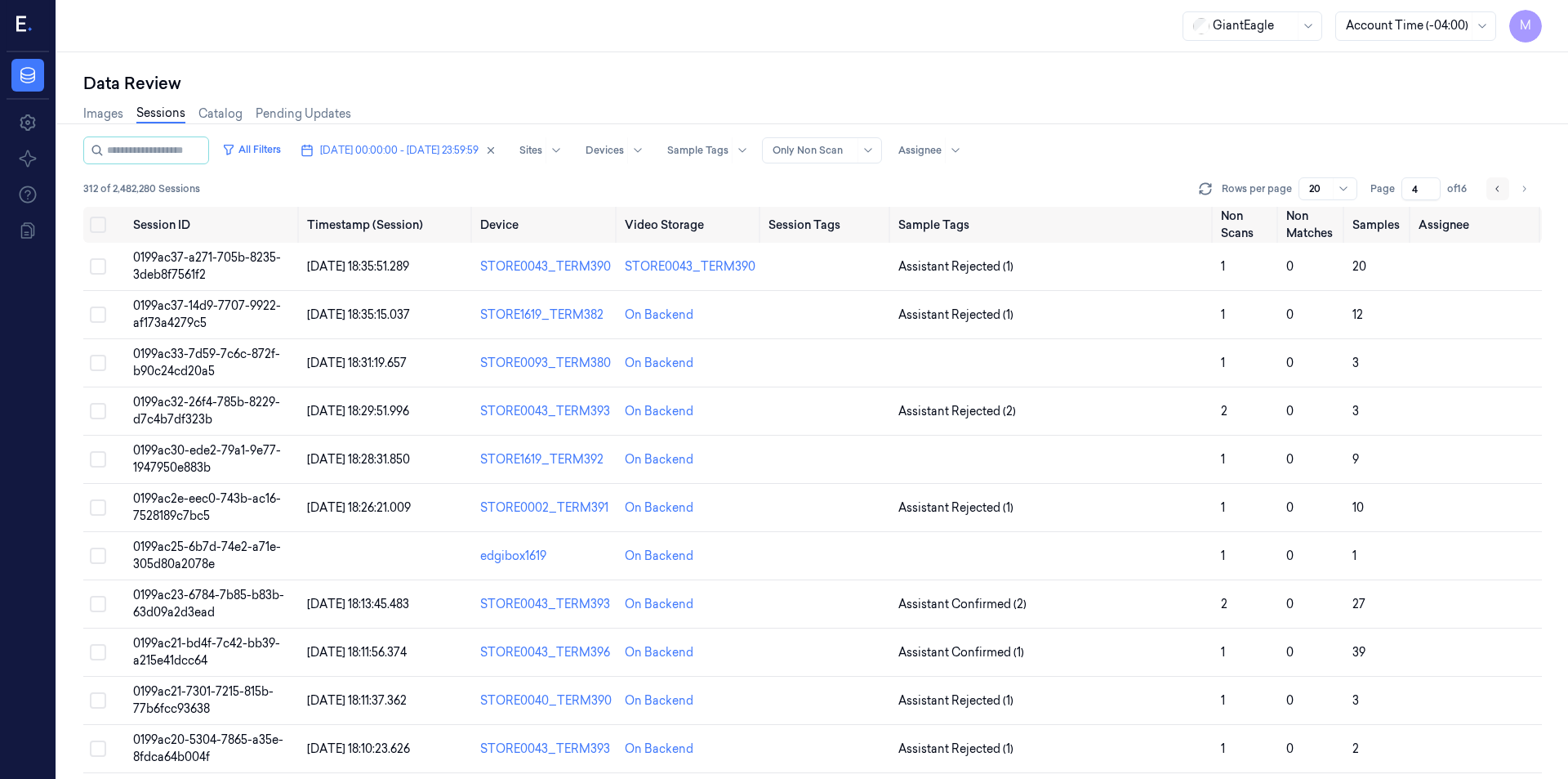
click at [1507, 184] on button "Go to previous page" at bounding box center [1497, 189] width 23 height 23
click at [1497, 194] on icon "Go to previous page" at bounding box center [1497, 189] width 10 height 13
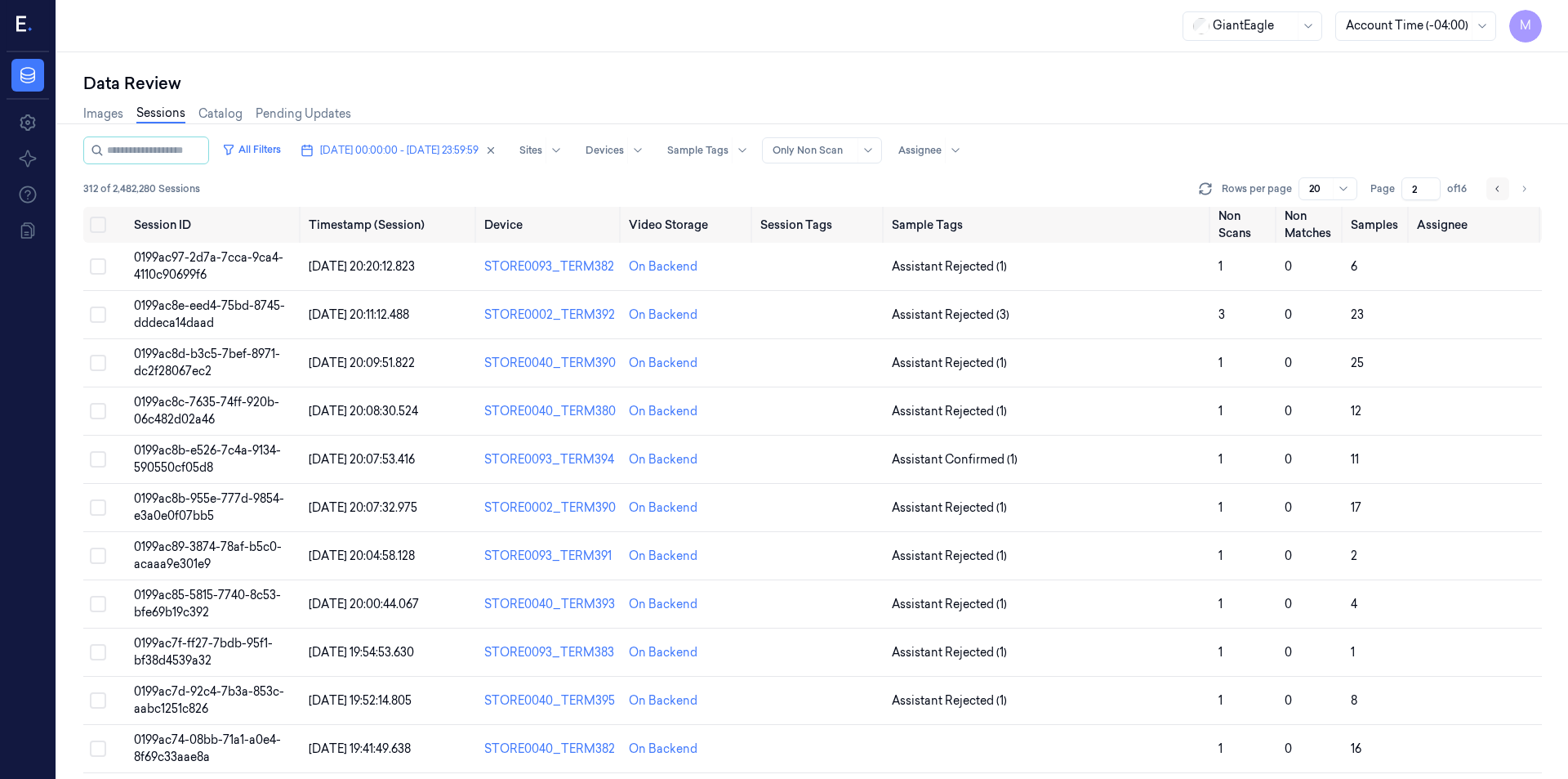
click at [1494, 199] on button "Go to previous page" at bounding box center [1497, 189] width 23 height 23
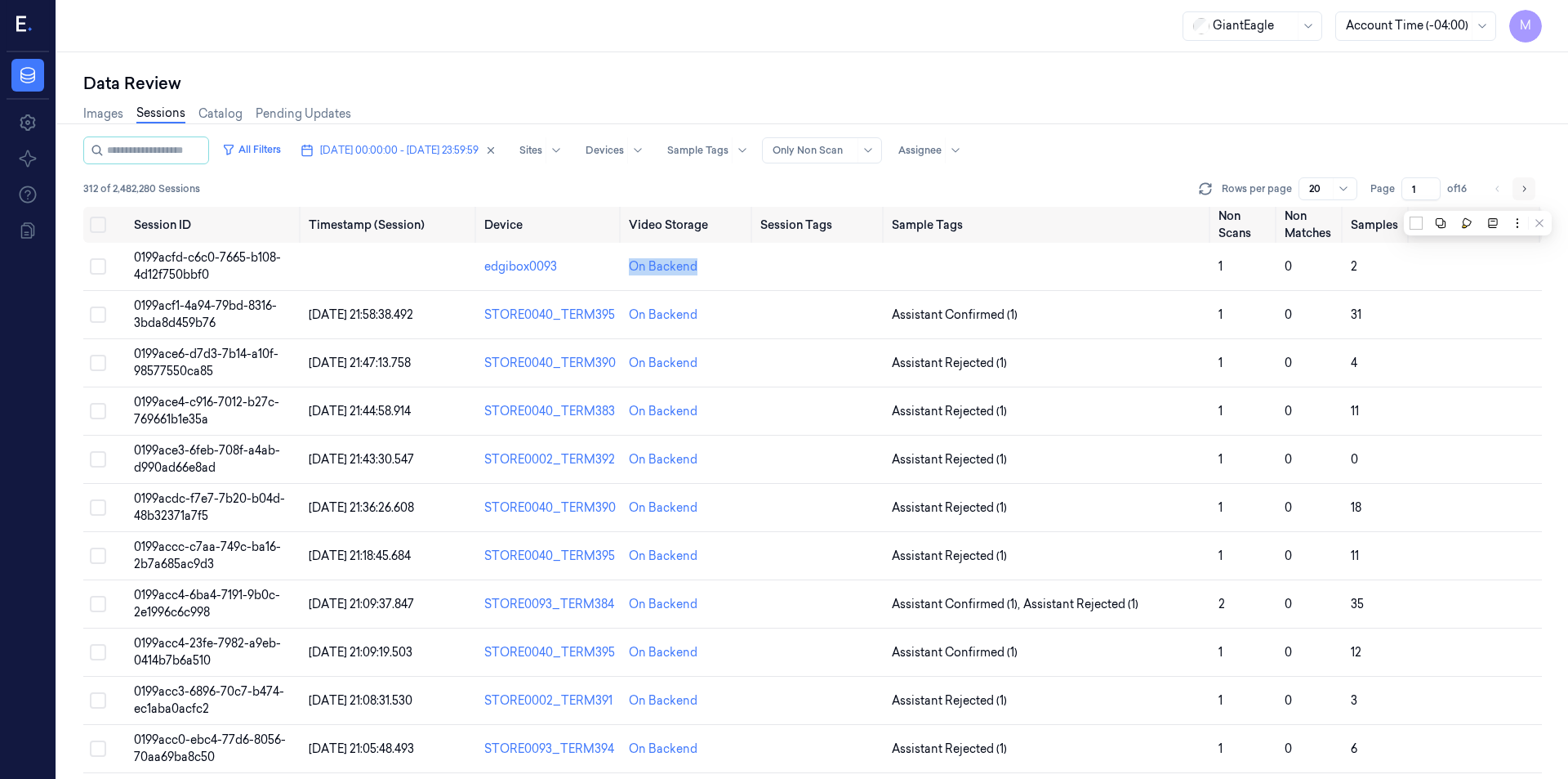
click at [1532, 187] on button "Go to next page" at bounding box center [1523, 189] width 23 height 23
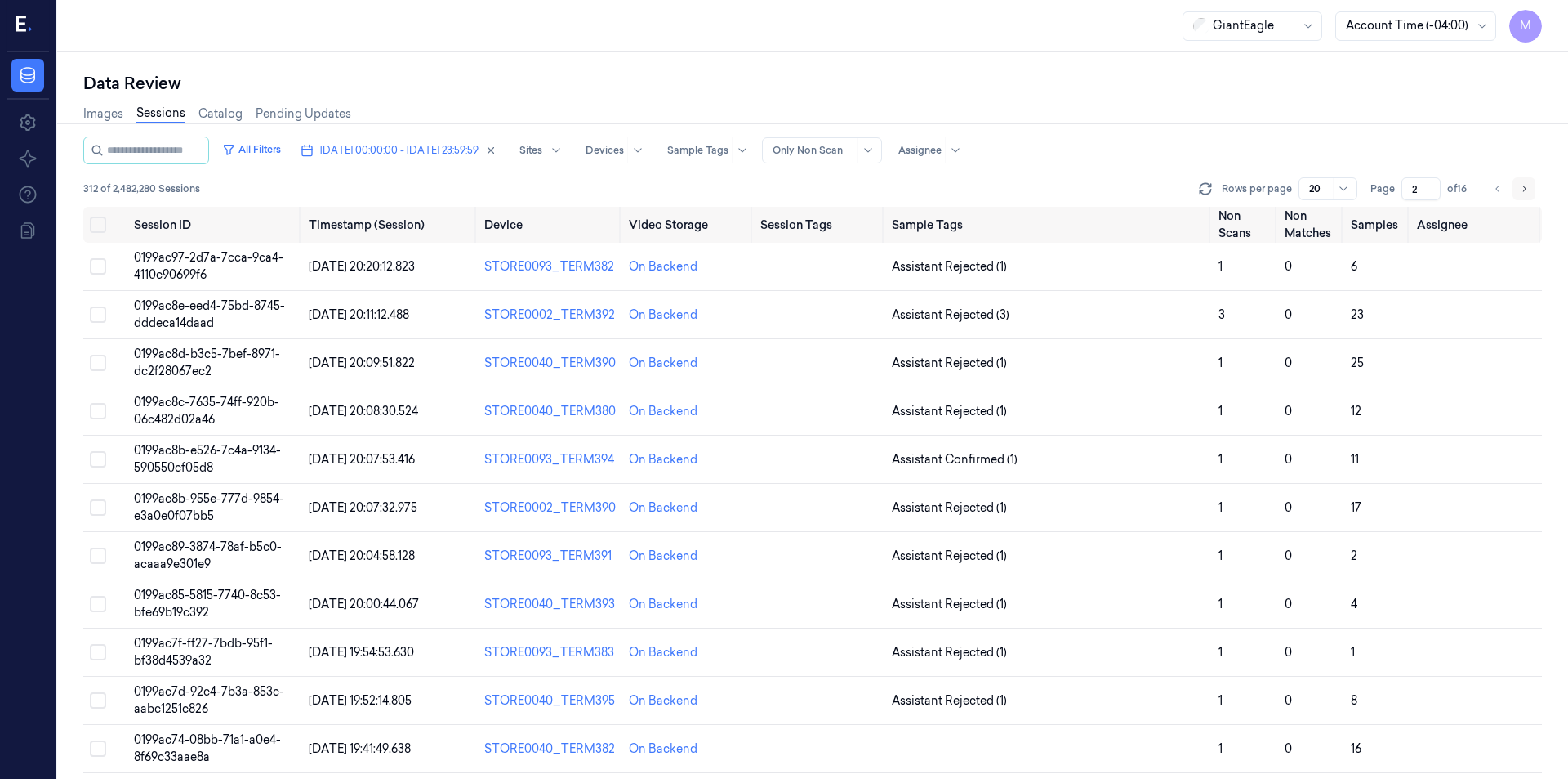
click at [1532, 187] on button "Go to next page" at bounding box center [1523, 189] width 23 height 23
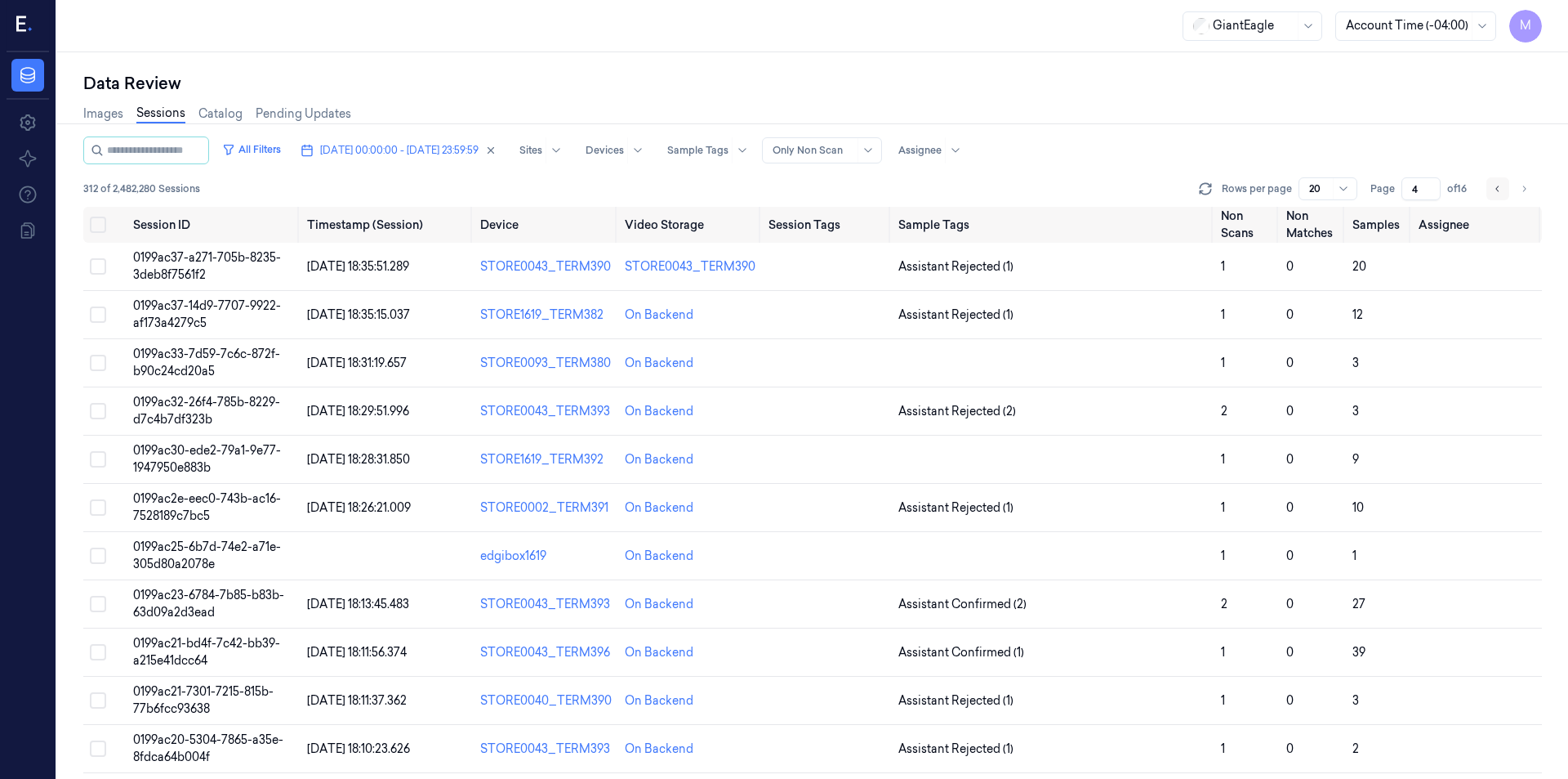
click at [1498, 190] on icon "Go to previous page" at bounding box center [1497, 189] width 4 height 5
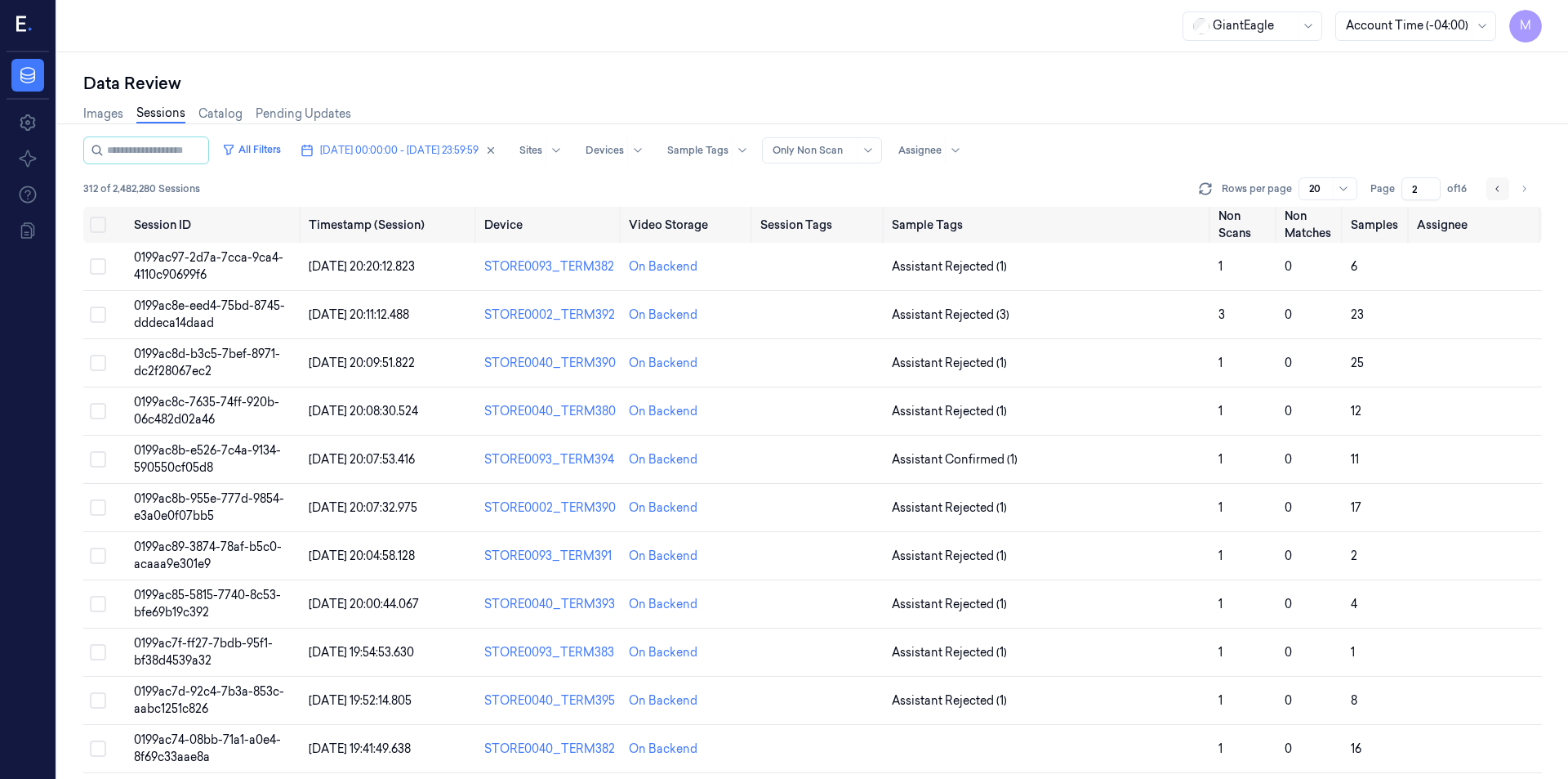
click at [1498, 190] on icon "Go to previous page" at bounding box center [1497, 189] width 4 height 5
type input "1"
click at [1245, 95] on div "Images Sessions Catalog Pending Updates" at bounding box center [812, 116] width 1459 height 42
